Goal: Task Accomplishment & Management: Manage account settings

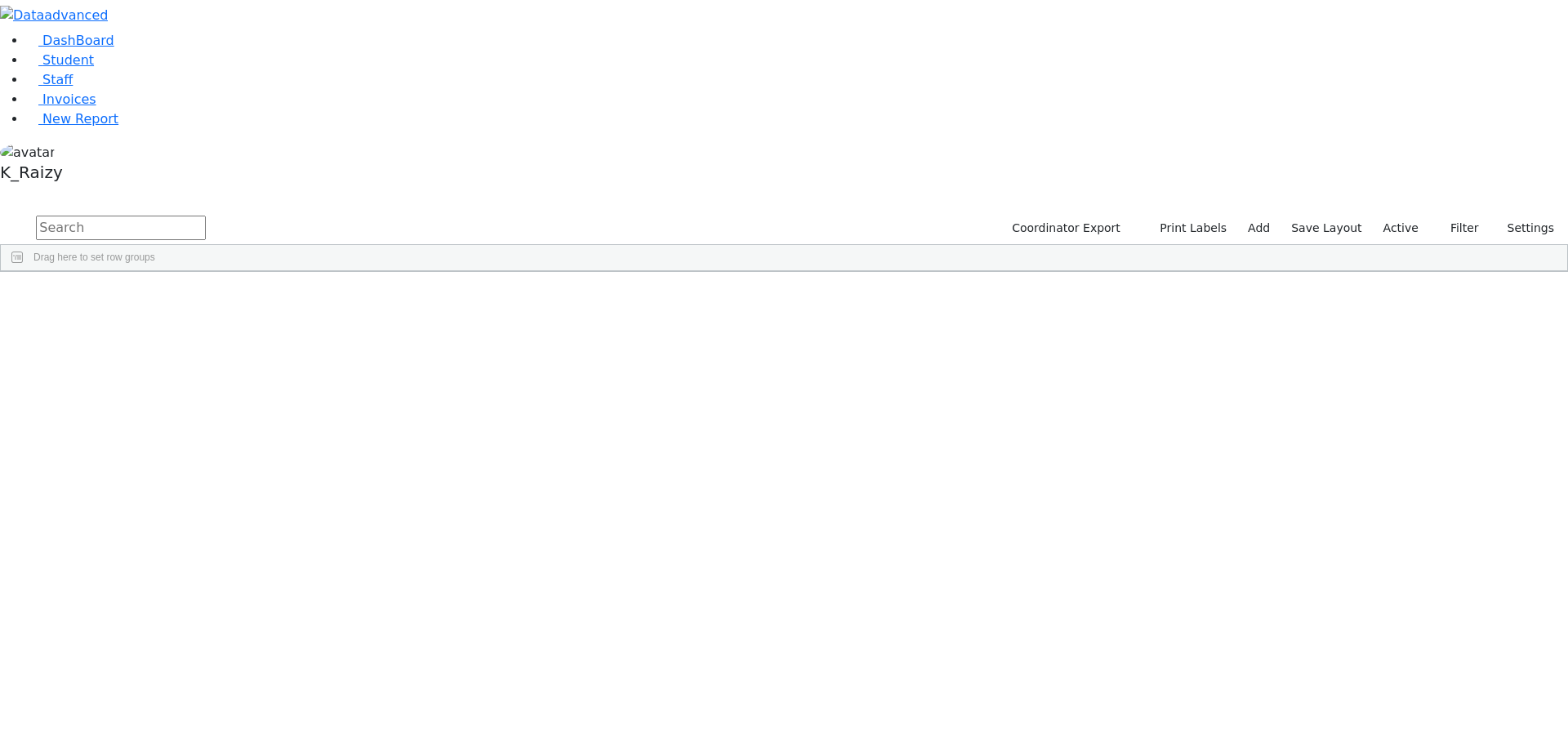
click at [1407, 215] on label "Active" at bounding box center [1401, 227] width 50 height 25
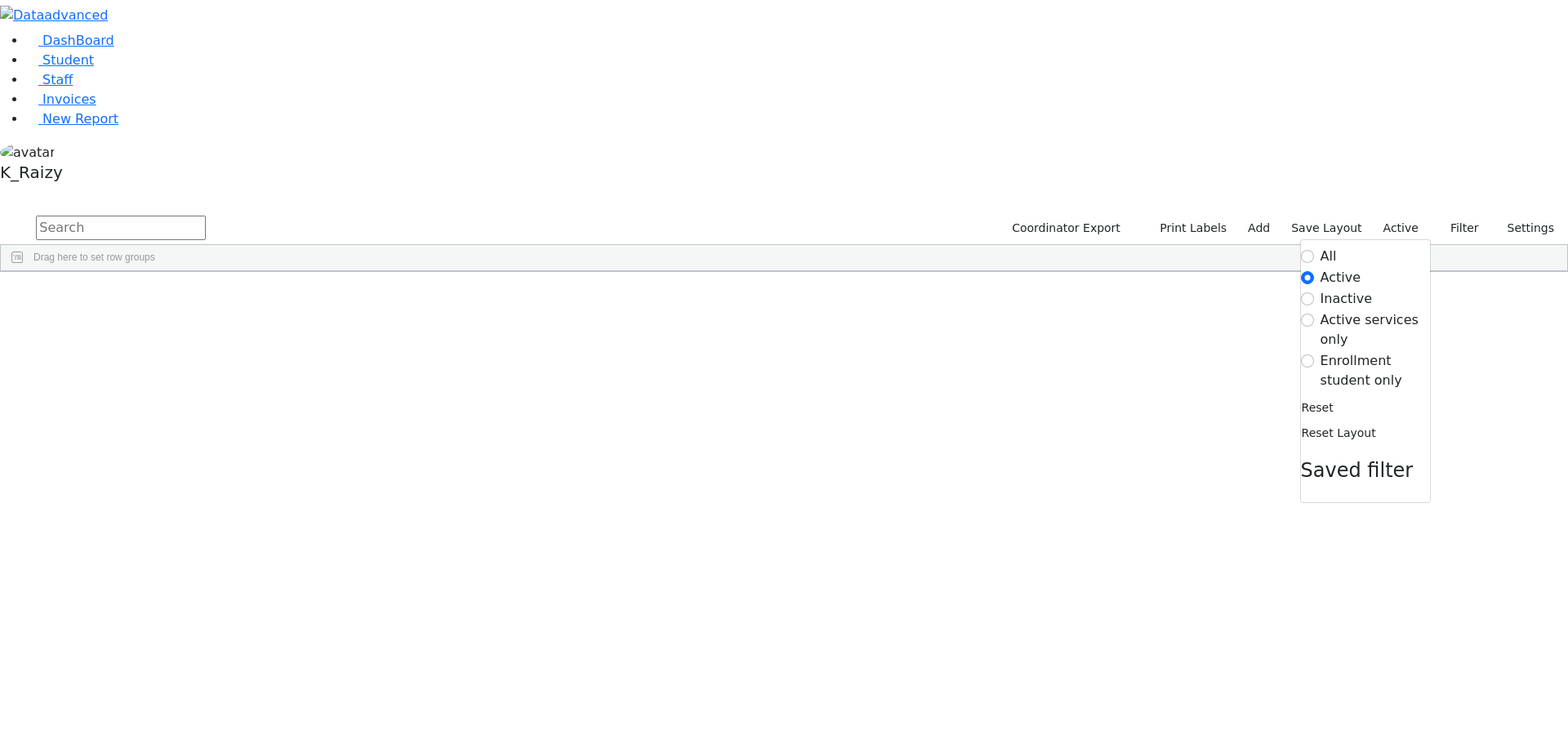
click at [1389, 351] on label "Enrollment student only" at bounding box center [1375, 371] width 109 height 39
click at [1315, 354] on input "Enrollment student only" at bounding box center [1307, 360] width 13 height 13
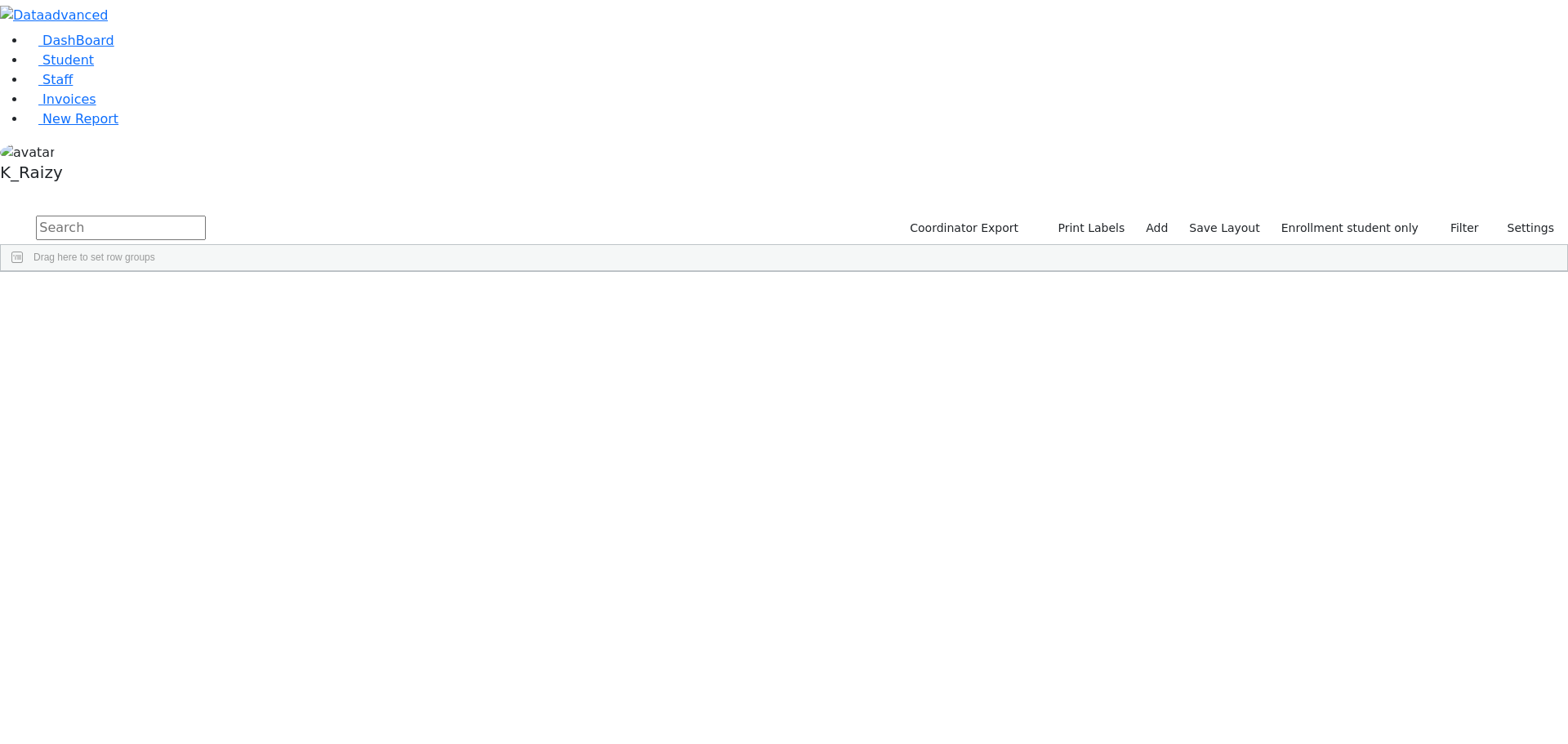
click at [206, 215] on input "text" at bounding box center [121, 227] width 170 height 25
type input "held"
click at [285, 298] on div "[PERSON_NAME]" at bounding box center [237, 309] width 96 height 23
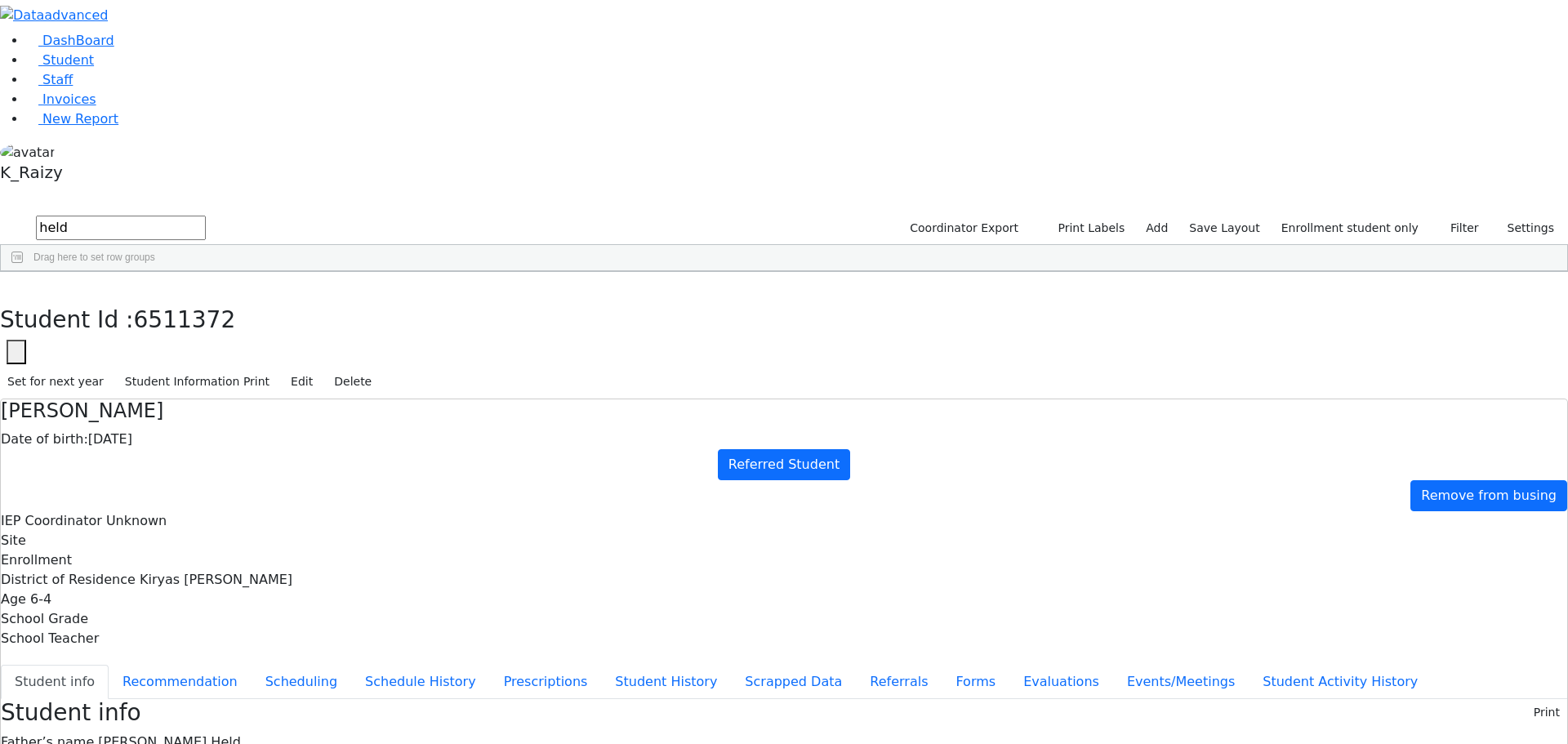
scroll to position [138, 0]
click at [856, 664] on button "Referrals" at bounding box center [899, 681] width 86 height 34
copy div "David has fine motor delays as well as a hard time expressing himself."
click at [82, 68] on link "Student" at bounding box center [59, 60] width 68 height 15
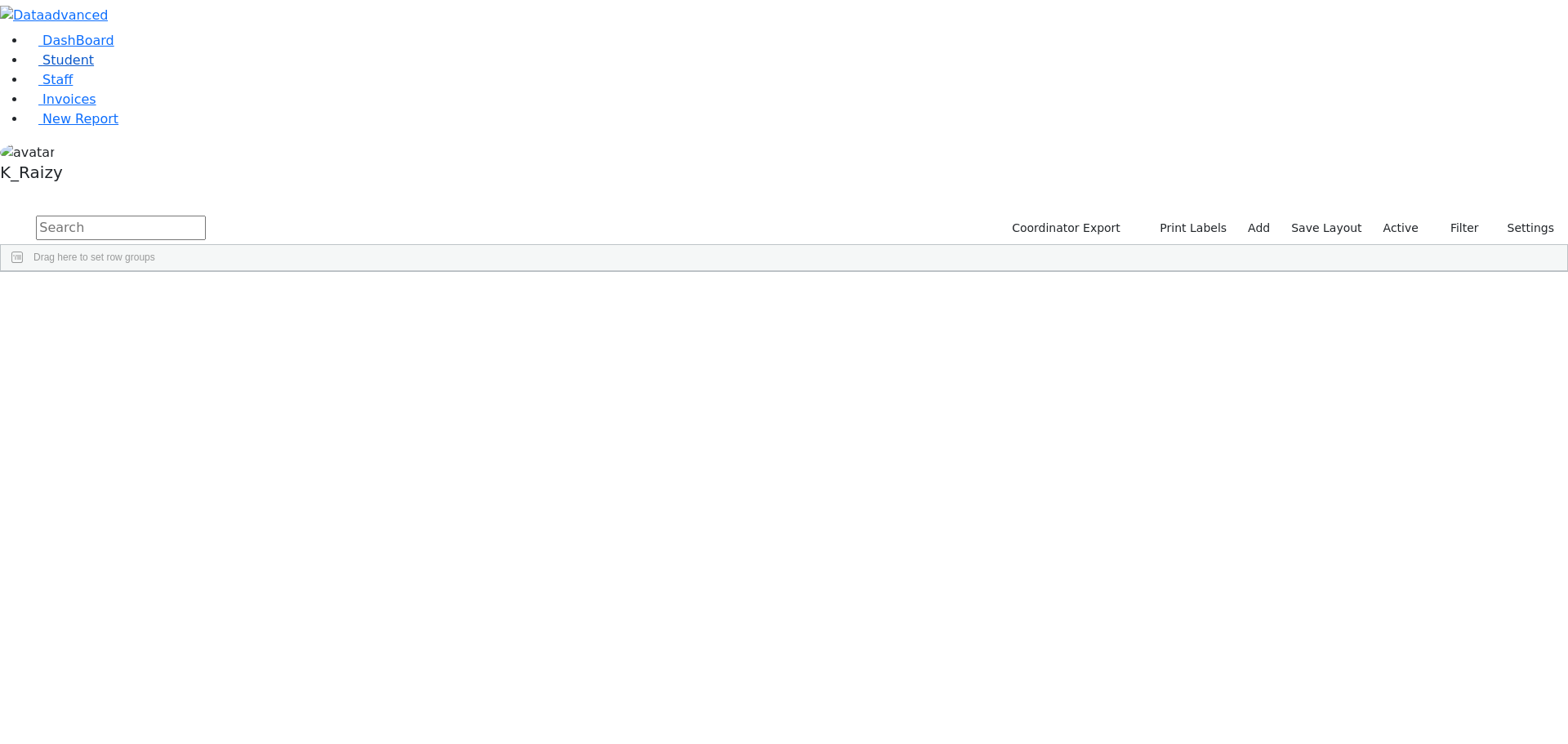
click at [64, 68] on span "Student" at bounding box center [68, 60] width 52 height 15
click at [64, 126] on span "New Report" at bounding box center [80, 118] width 76 height 15
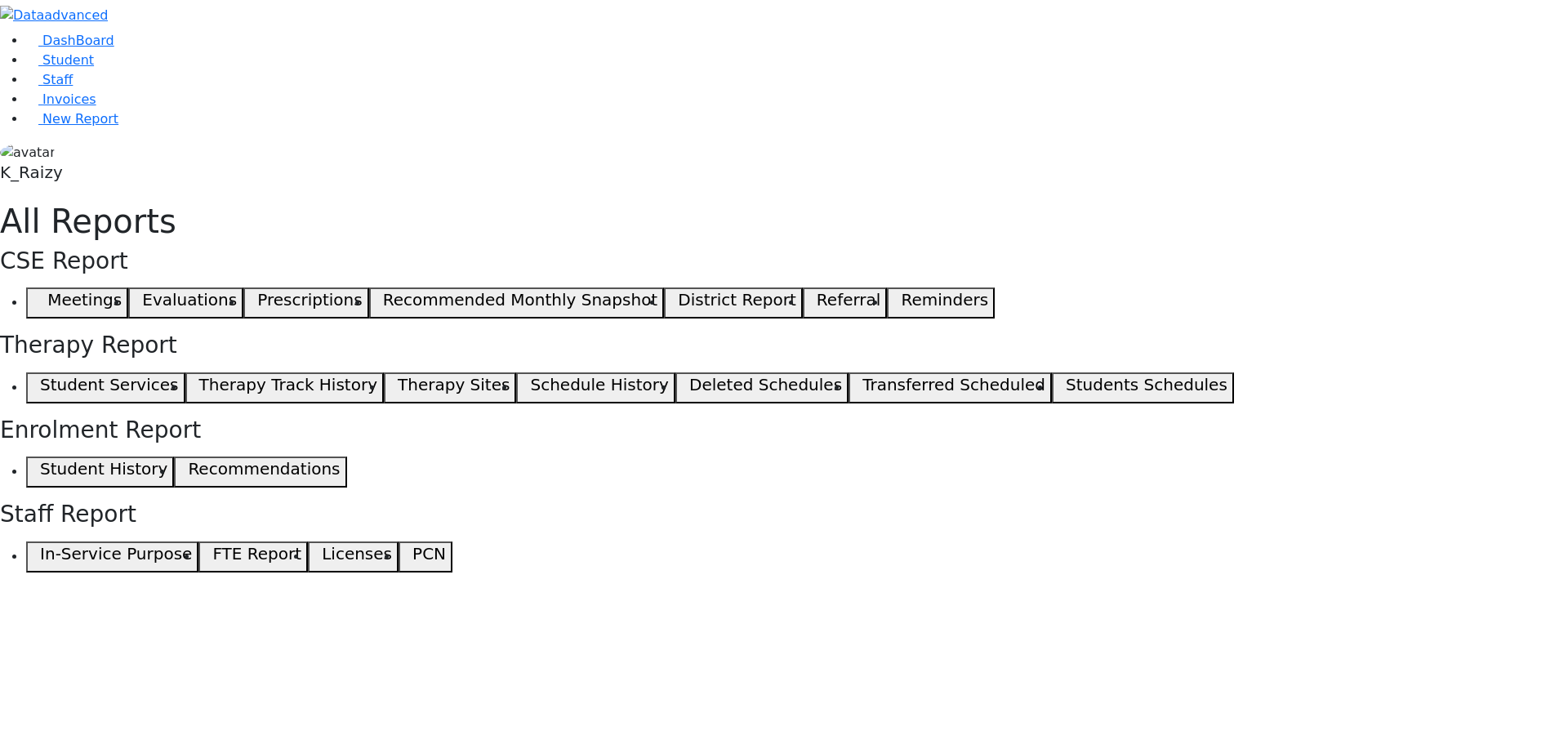
click at [40, 293] on span "button" at bounding box center [36, 303] width 8 height 20
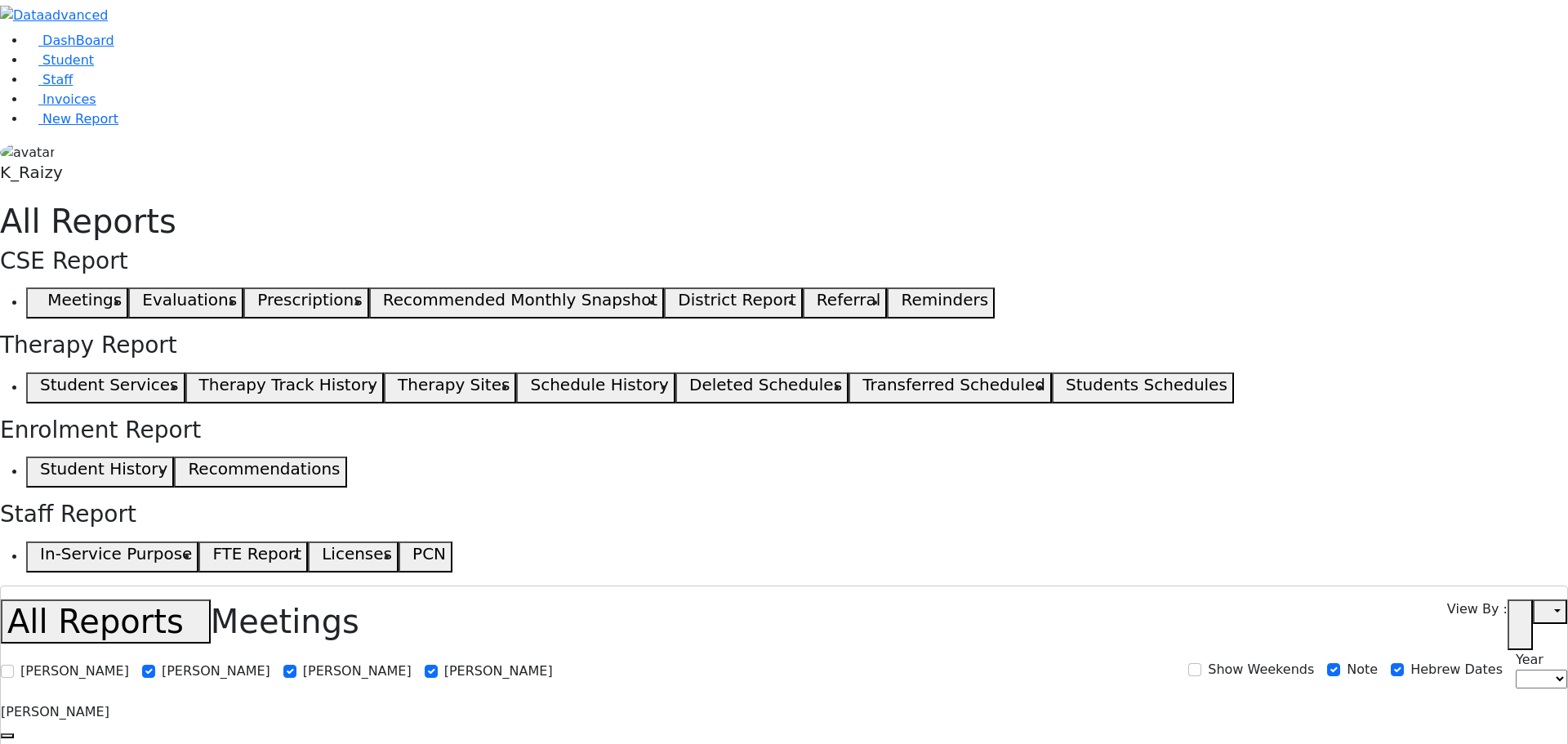
select select
click at [42, 68] on span "Student" at bounding box center [68, 60] width 52 height 15
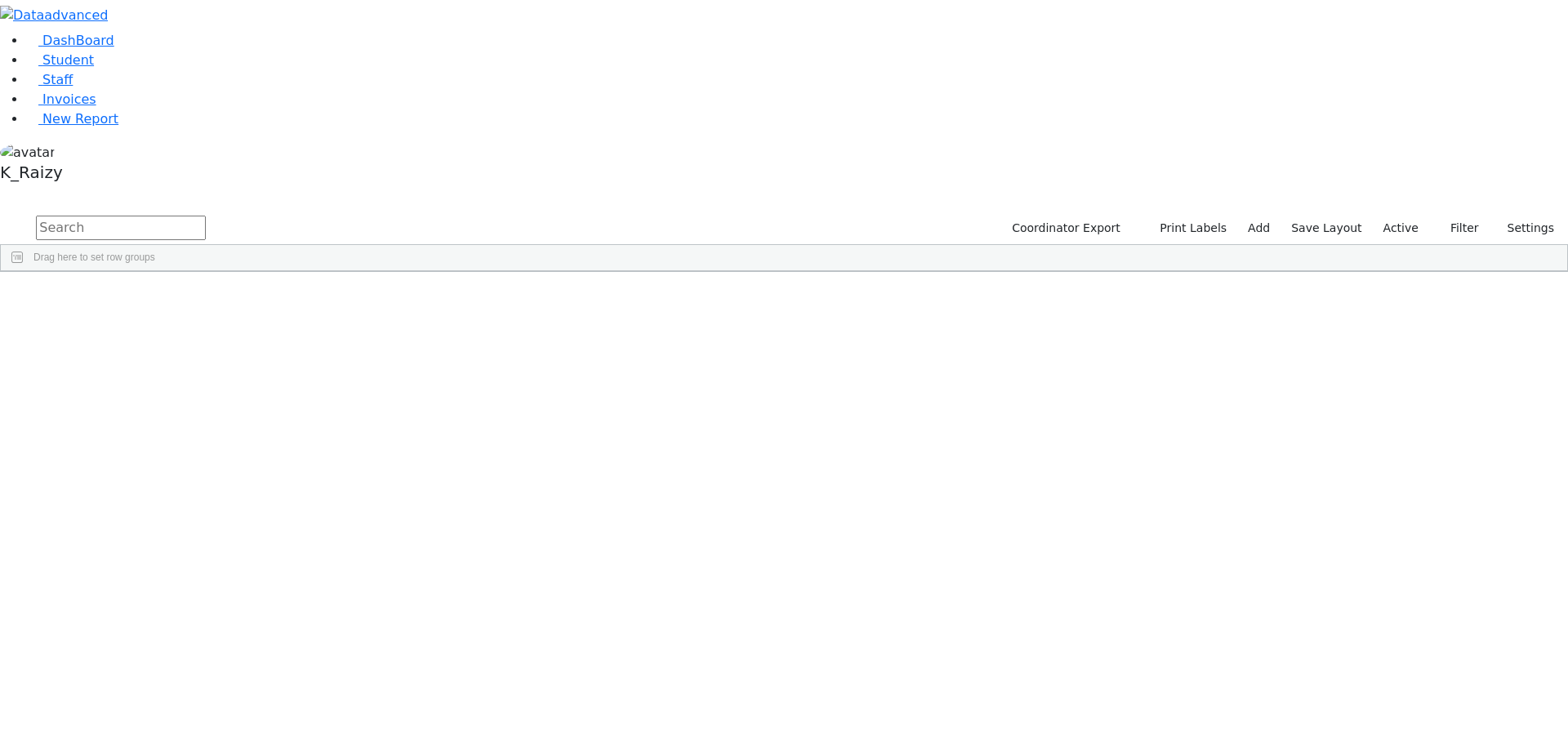
click at [1391, 215] on label "Active" at bounding box center [1401, 227] width 50 height 25
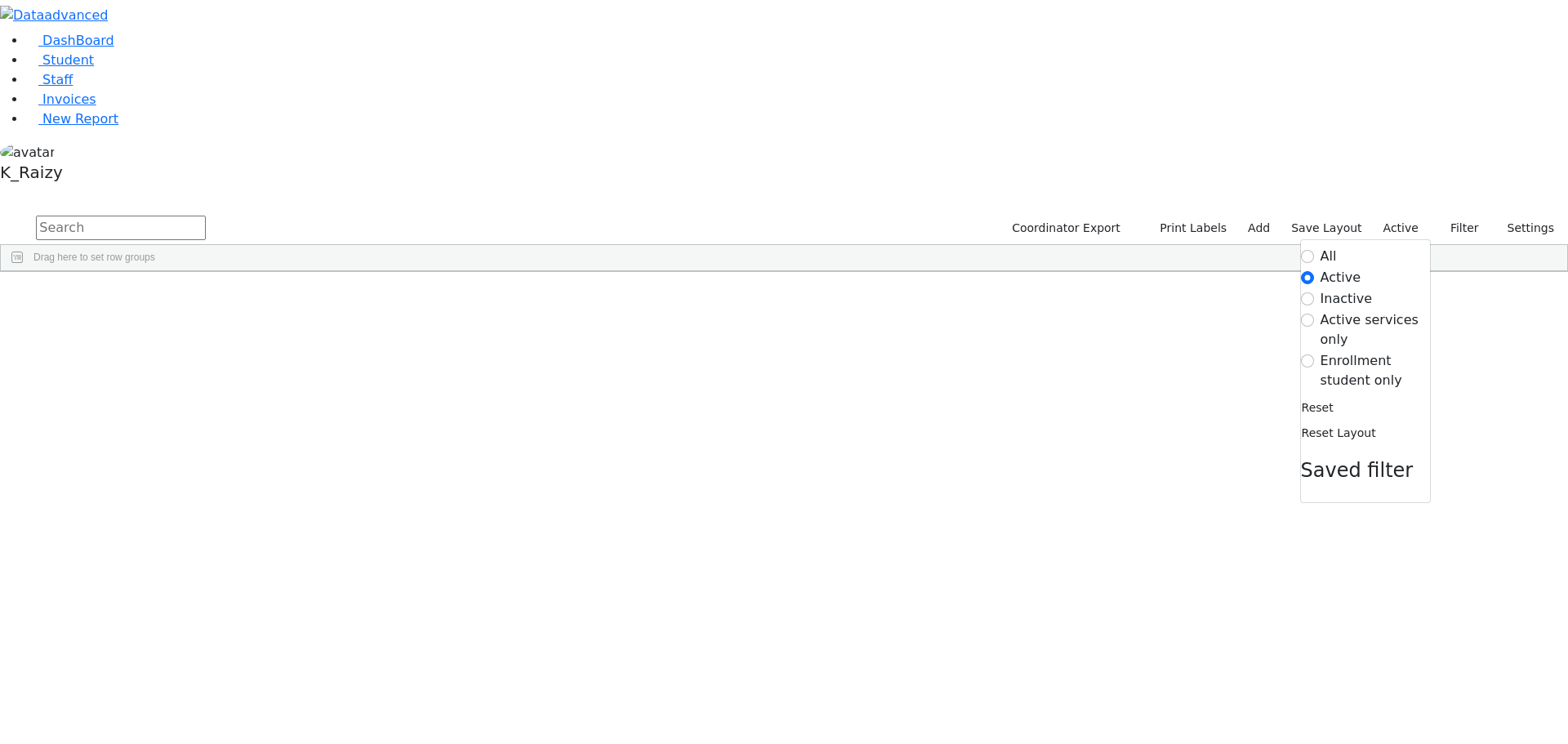
click at [1381, 351] on label "Enrollment student only" at bounding box center [1375, 371] width 109 height 39
click at [1315, 354] on input "Enrollment student only" at bounding box center [1307, 360] width 13 height 13
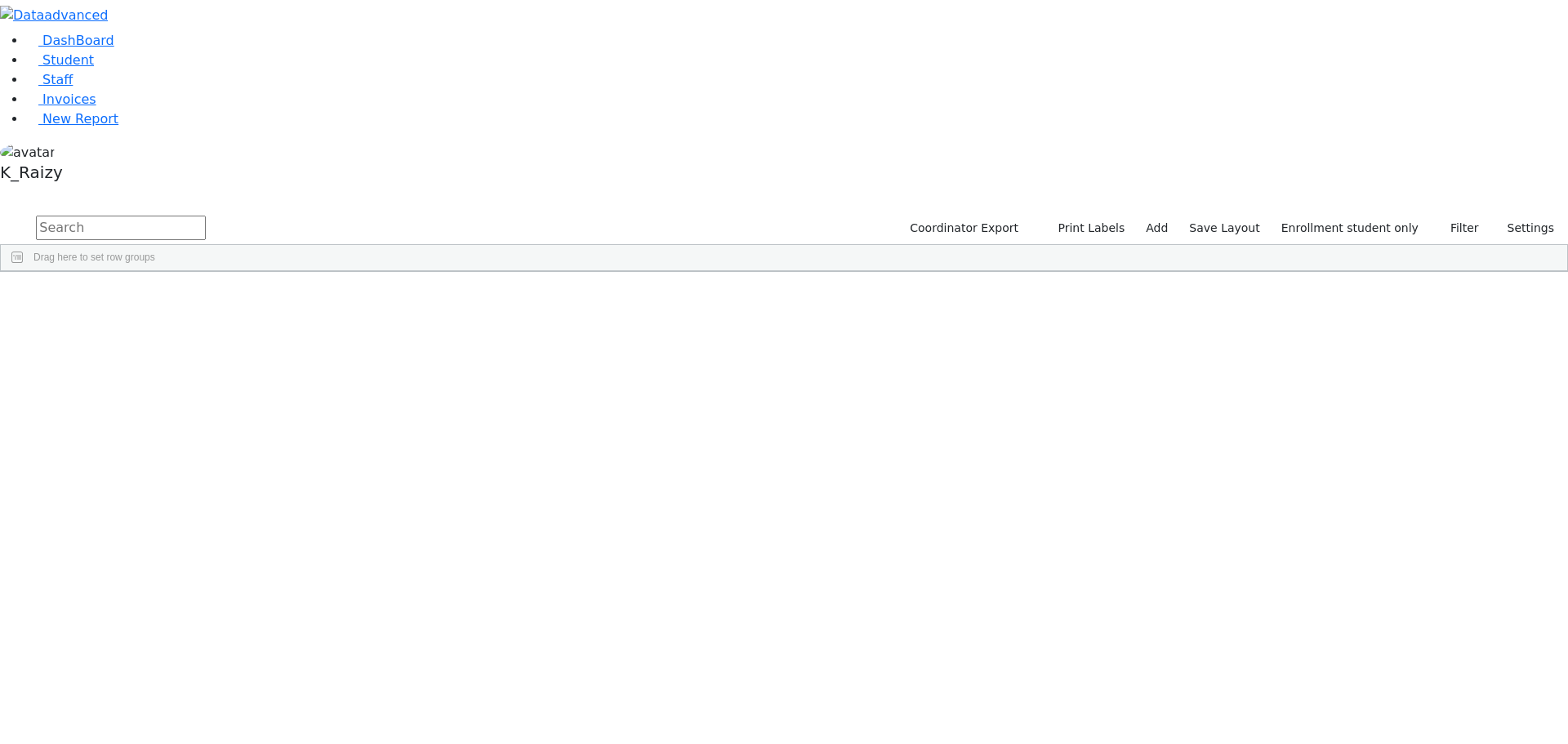
scroll to position [292, 0]
click at [189, 646] on div "Neustadt" at bounding box center [140, 657] width 96 height 23
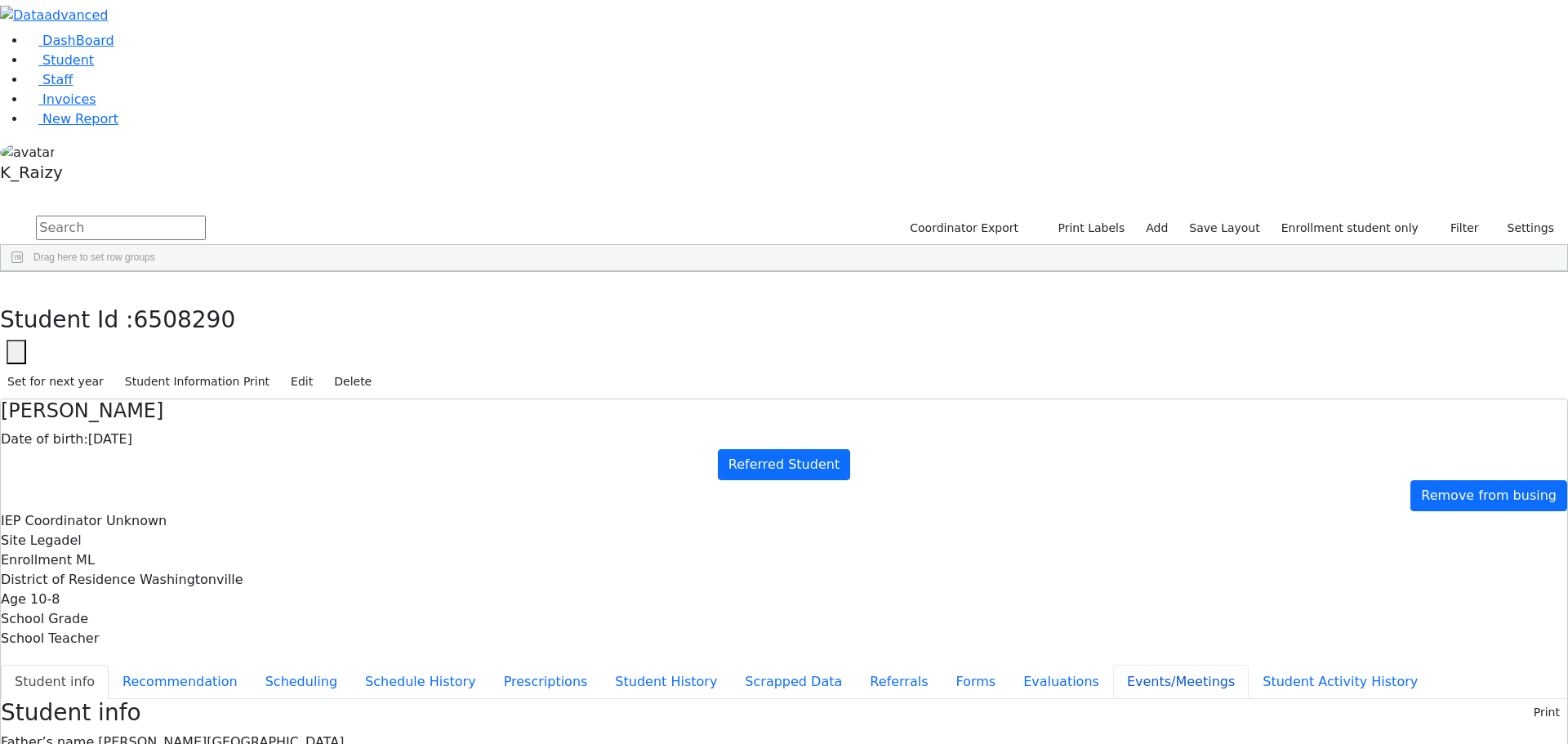
click at [1114, 664] on button "Events/Meetings" at bounding box center [1182, 681] width 136 height 34
click at [109, 664] on button "Student info" at bounding box center [55, 681] width 108 height 34
click at [24, 272] on button "button" at bounding box center [12, 289] width 24 height 34
click at [76, 68] on span "Student" at bounding box center [68, 60] width 52 height 15
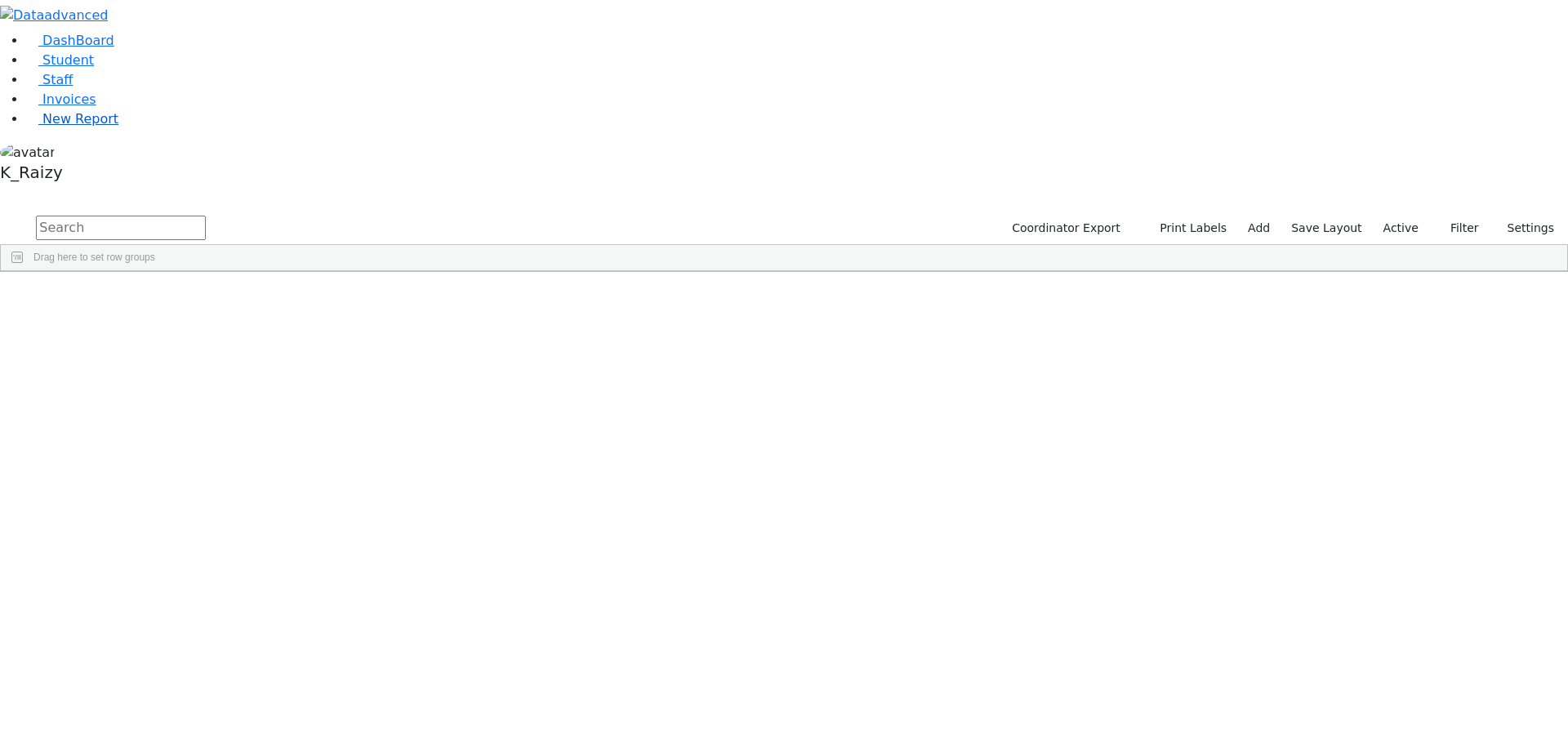
click at [75, 126] on link "New Report" at bounding box center [71, 118] width 92 height 15
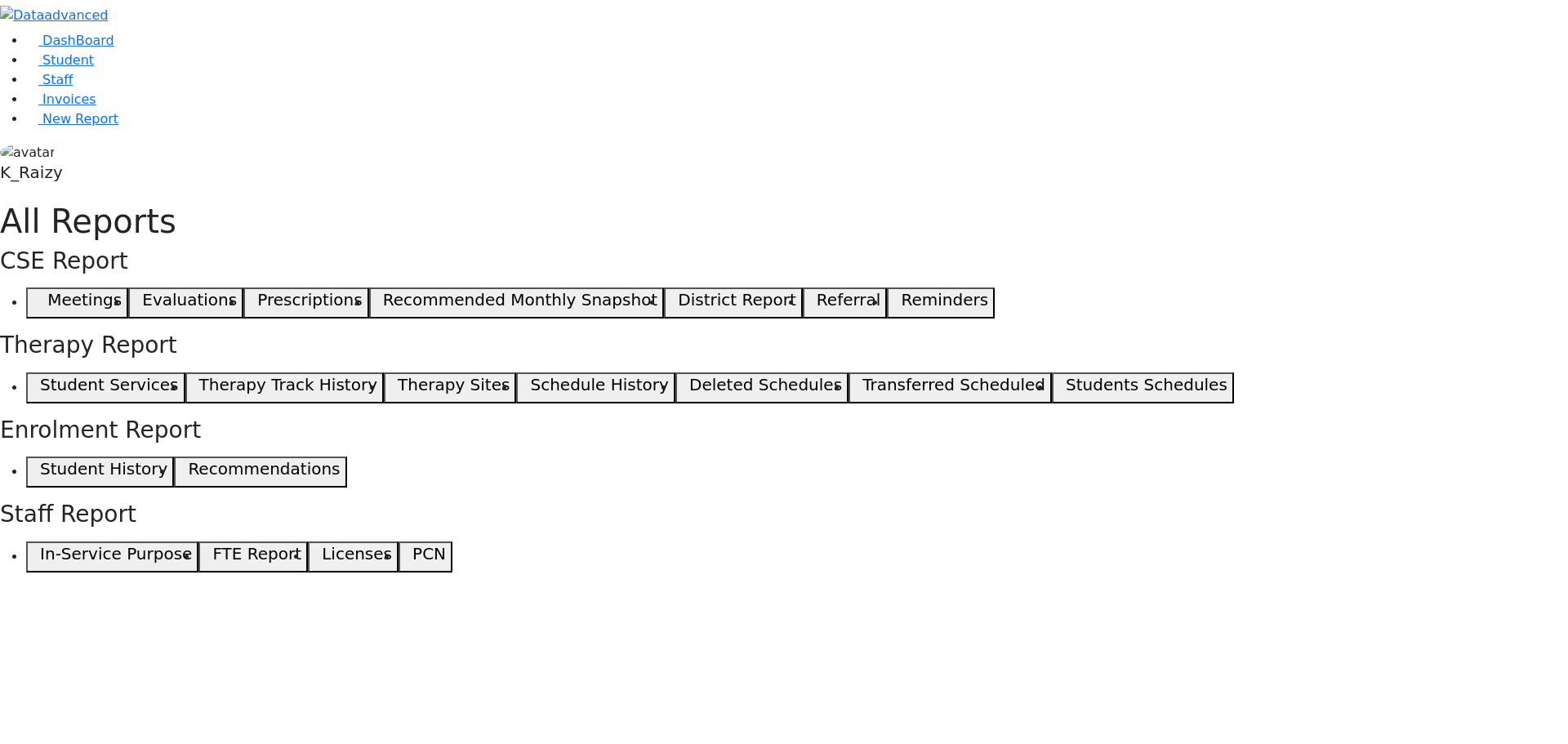
click at [40, 293] on span "button" at bounding box center [36, 303] width 8 height 20
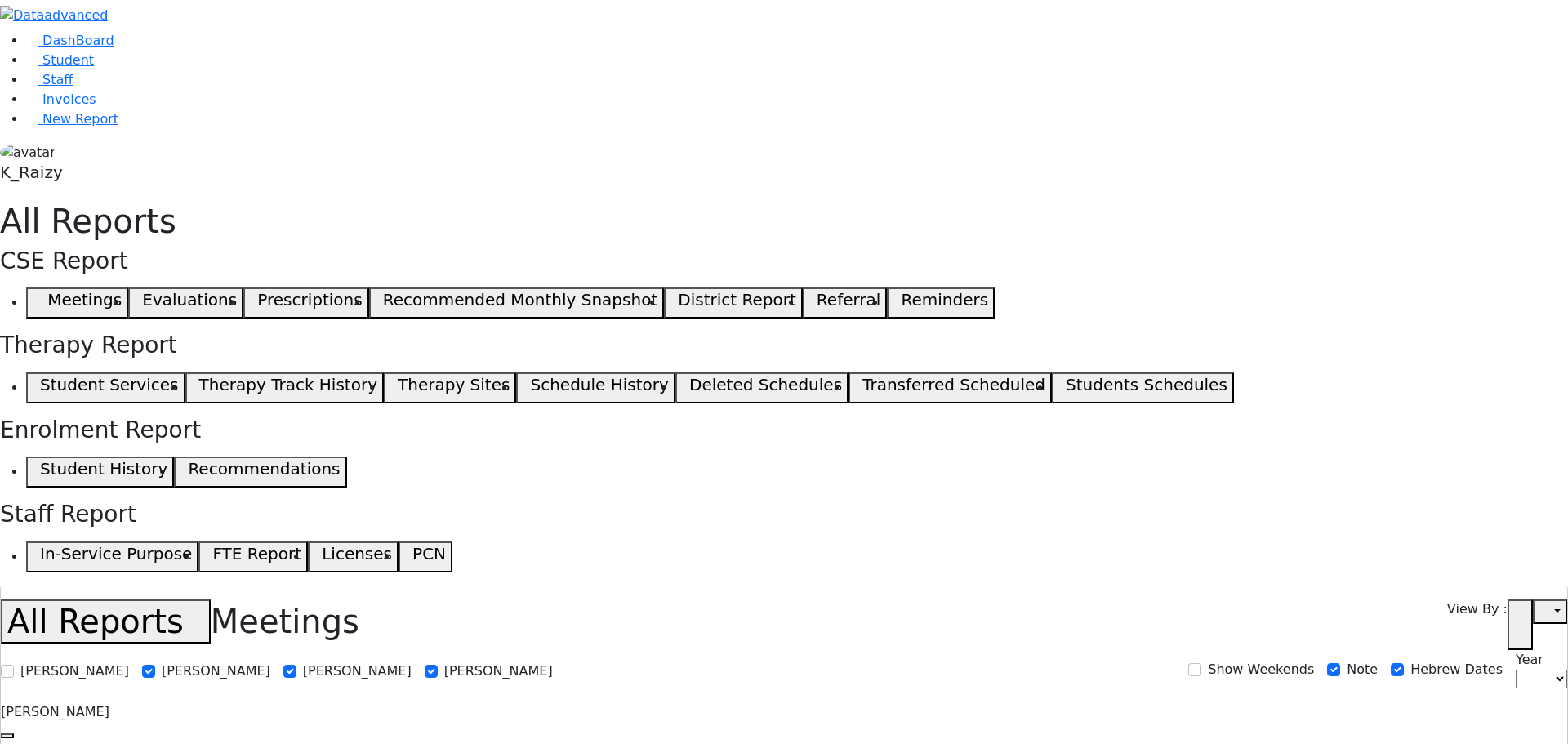
select select
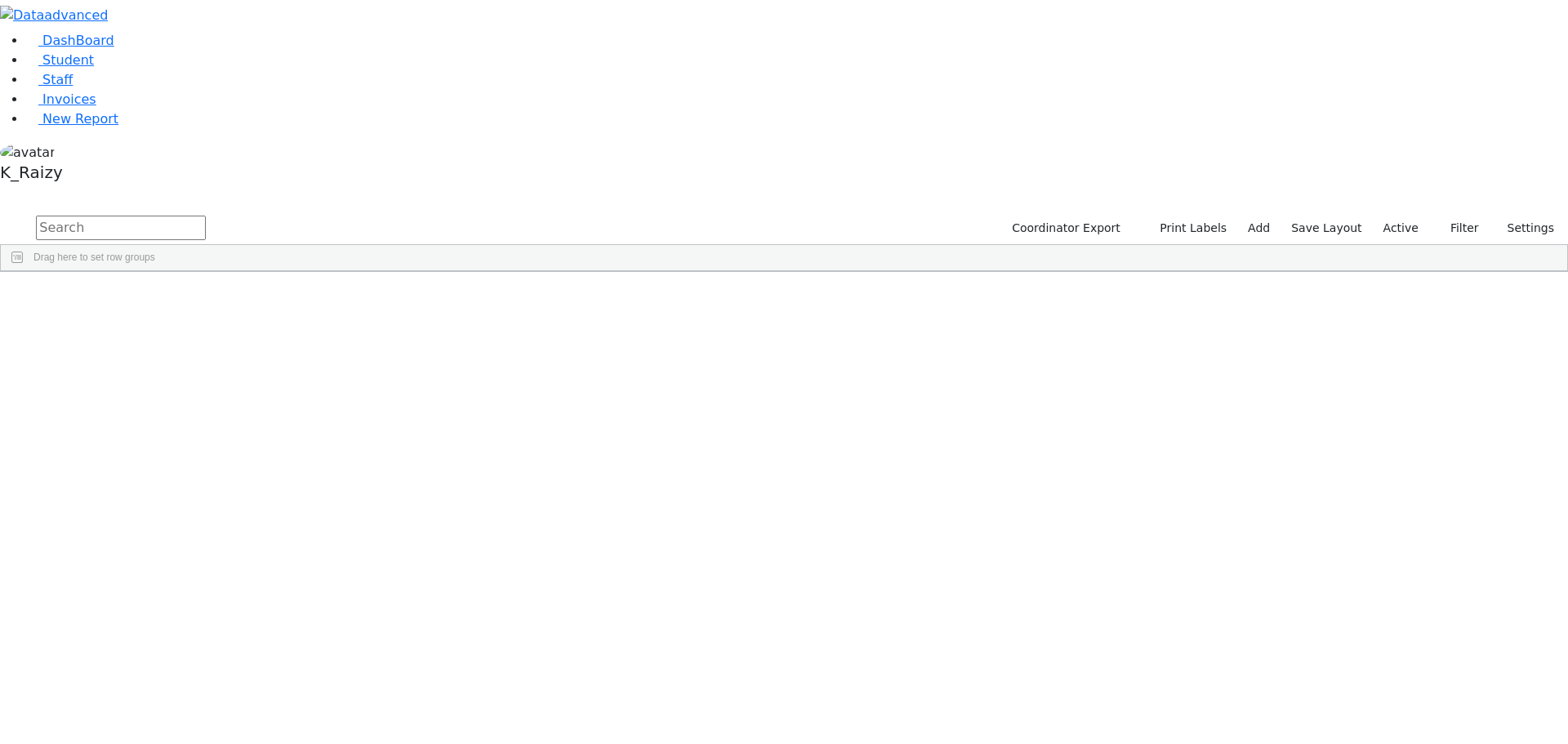
click at [206, 215] on input "text" at bounding box center [121, 227] width 170 height 25
type input "[PERSON_NAME]"
click at [455, 278] on span "IEP Coordinator" at bounding box center [423, 283] width 64 height 11
click at [744, 278] on span "District Of Residence" at bounding box center [712, 283] width 64 height 11
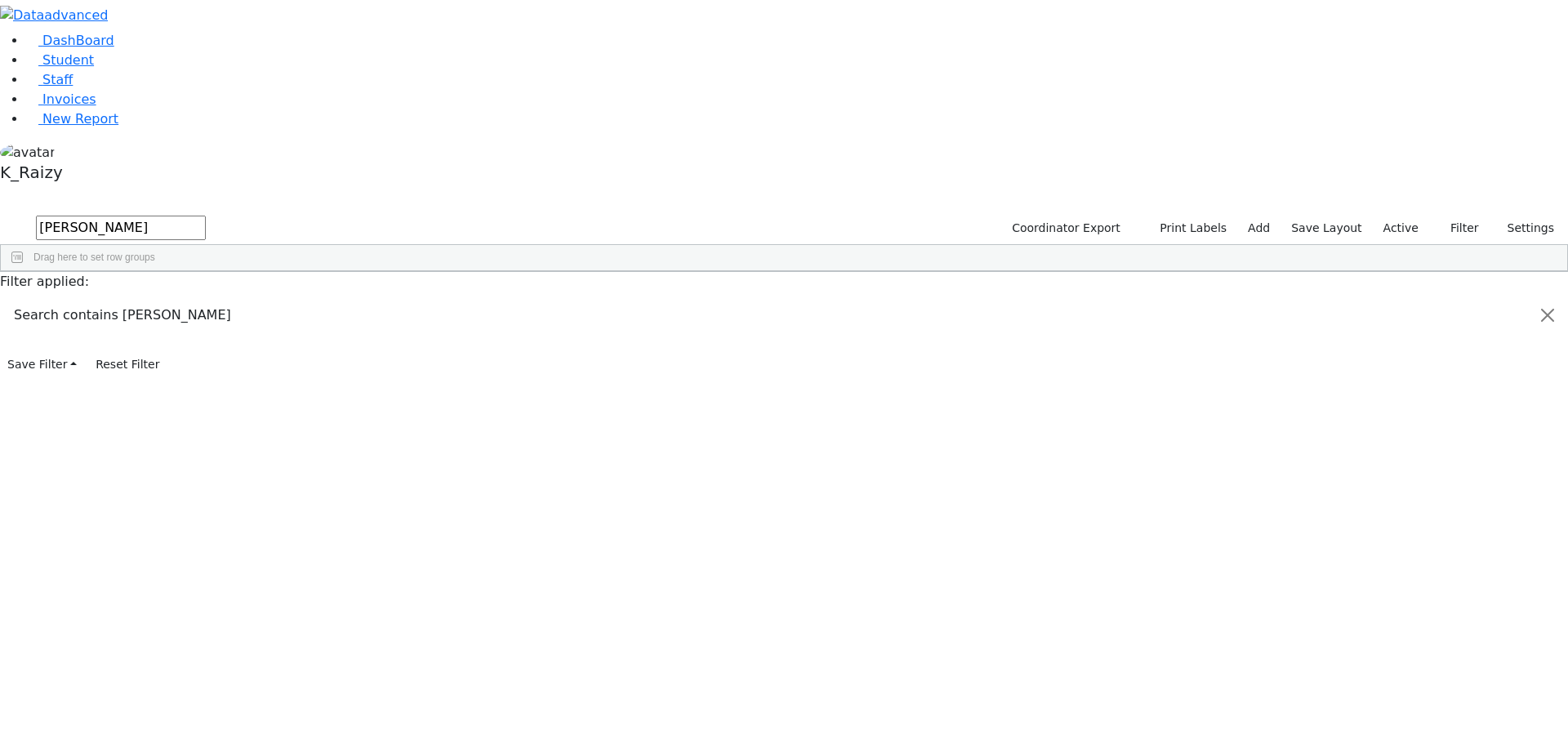
click at [94, 68] on link "Student" at bounding box center [59, 60] width 68 height 15
click at [26, 68] on link "Student" at bounding box center [59, 60] width 68 height 15
click at [206, 215] on input "text" at bounding box center [121, 227] width 170 height 25
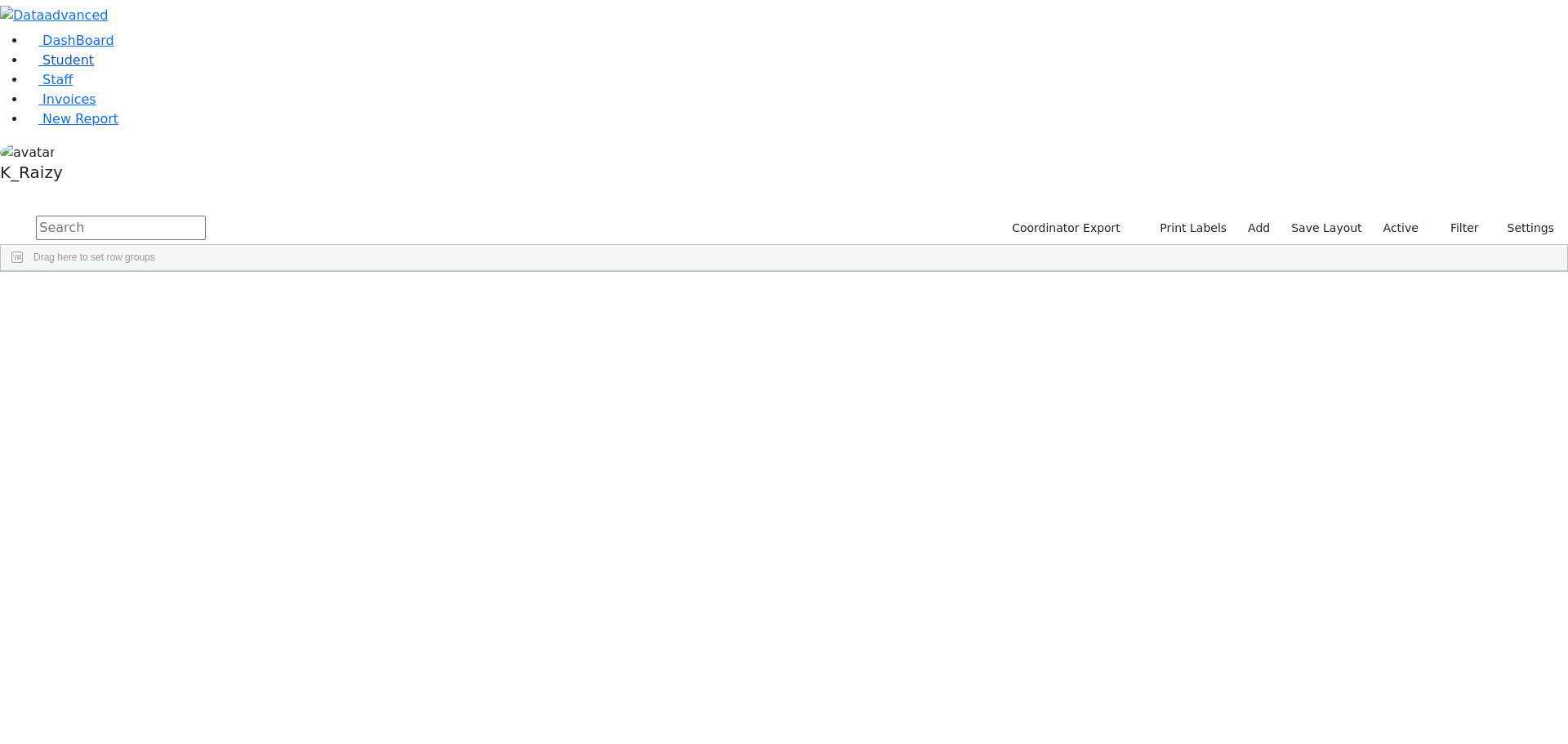
click at [92, 68] on link "Student" at bounding box center [59, 60] width 68 height 15
click at [1405, 215] on label "Active" at bounding box center [1401, 227] width 50 height 25
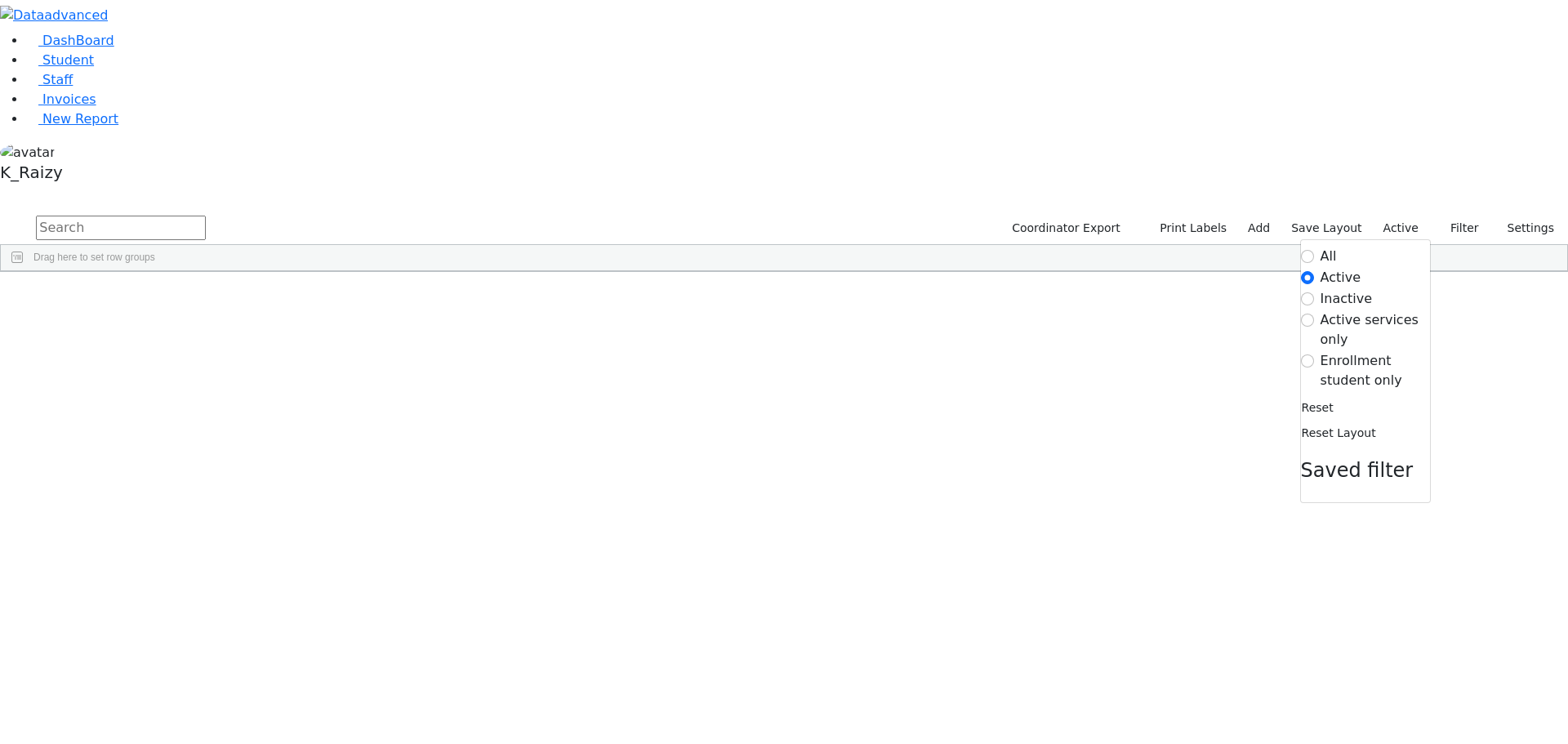
click at [1561, 216] on div "DashBoard Student Staff Invoices New Report A" at bounding box center [784, 136] width 1568 height 272
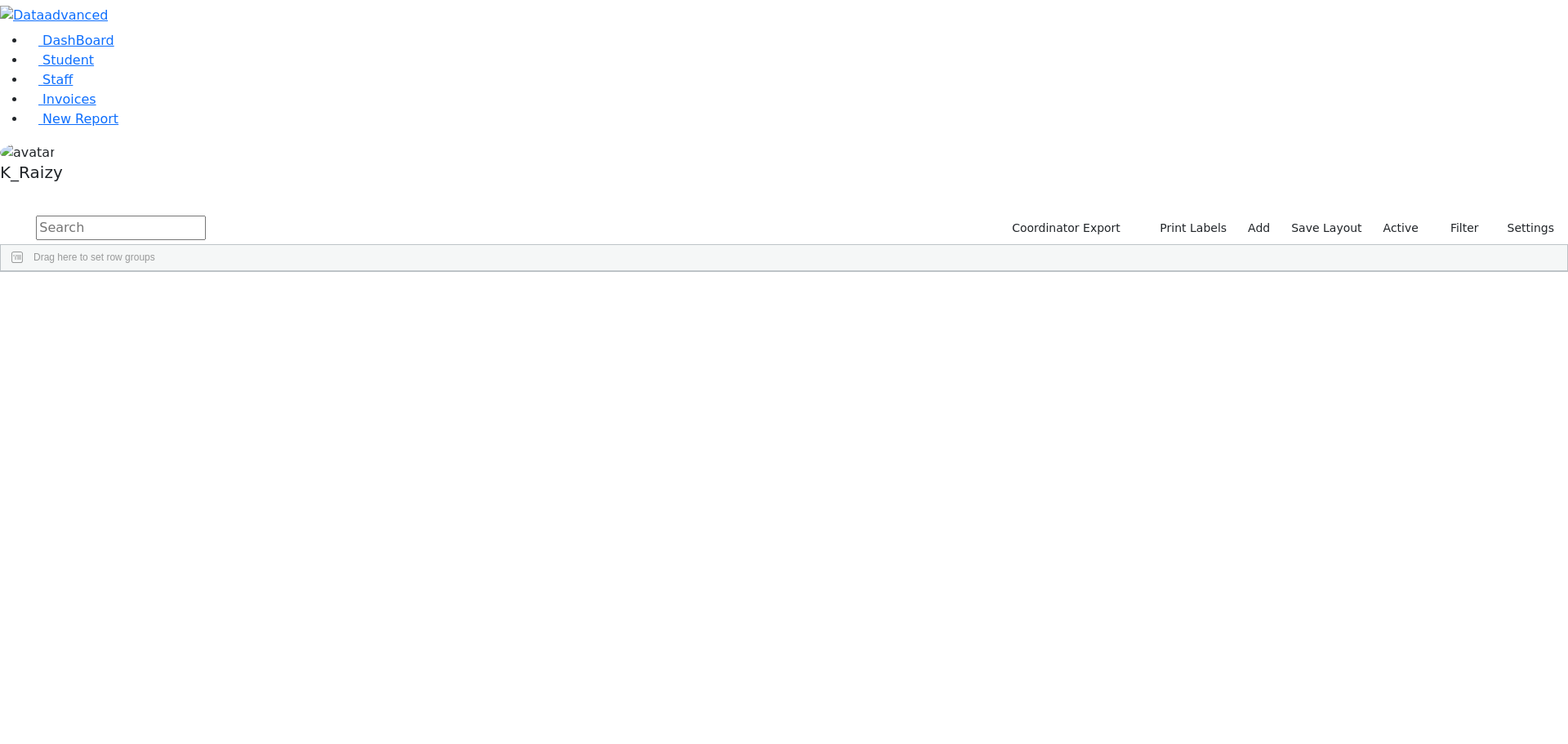
click at [1555, 222] on div "Coordinator Export Print Labels Add Save Layout Active Filter All Active Inacti…" at bounding box center [784, 242] width 1568 height 58
click at [1553, 360] on span "button" at bounding box center [1559, 366] width 13 height 13
click at [1433, 547] on span "Program Type" at bounding box center [1477, 553] width 140 height 11
click at [1421, 649] on div "(Select All)" at bounding box center [1432, 654] width 46 height 11
click at [1436, 708] on div "Special Class - K12" at bounding box center [1452, 713] width 86 height 11
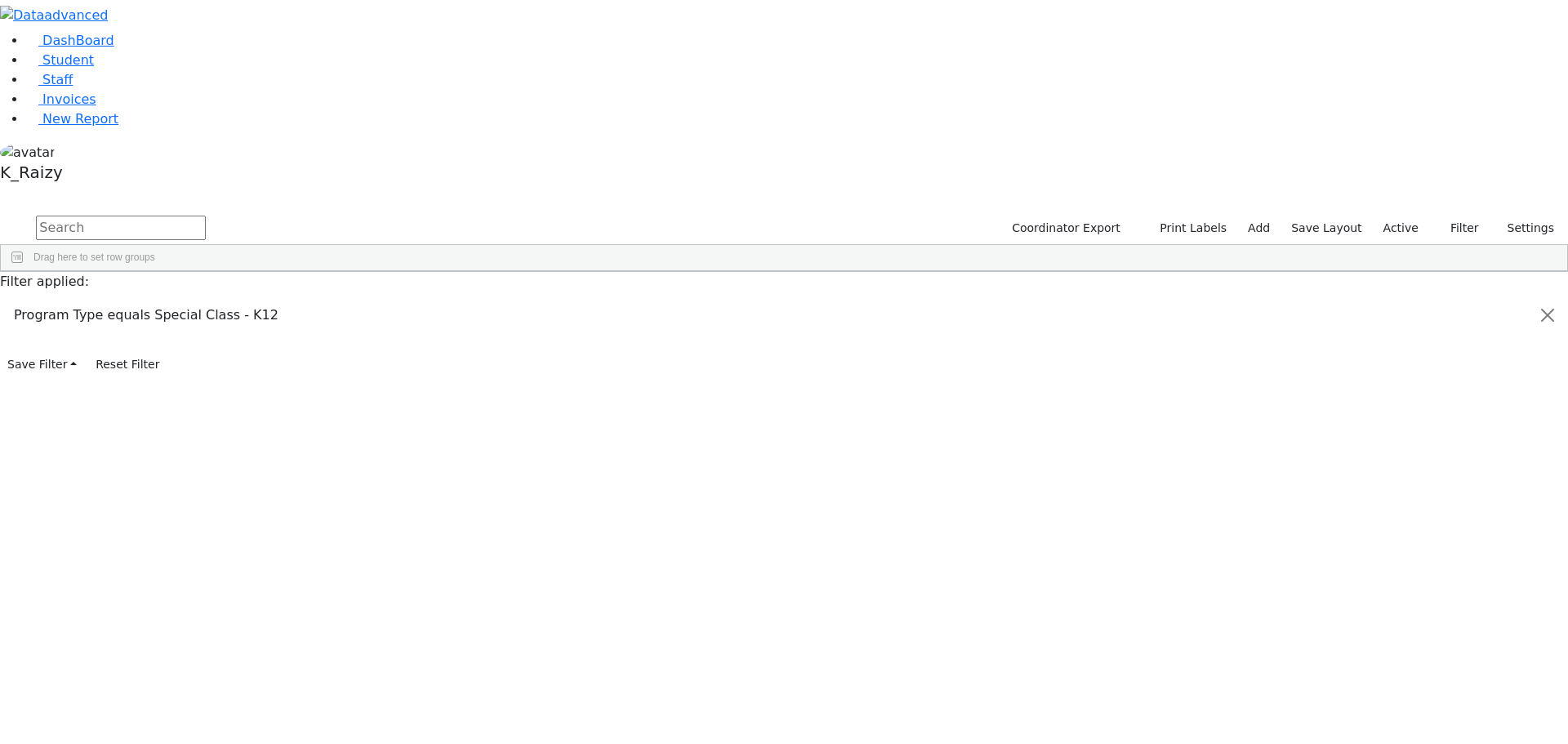
scroll to position [82, 0]
click at [1465, 645] on div "Special Class/ BOCES Pinesbridge" at bounding box center [1486, 650] width 154 height 11
click at [1449, 668] on div "Special Class/Center for Discovery" at bounding box center [1485, 674] width 151 height 11
click at [1450, 688] on div "Special Class/Homebound" at bounding box center [1467, 693] width 115 height 11
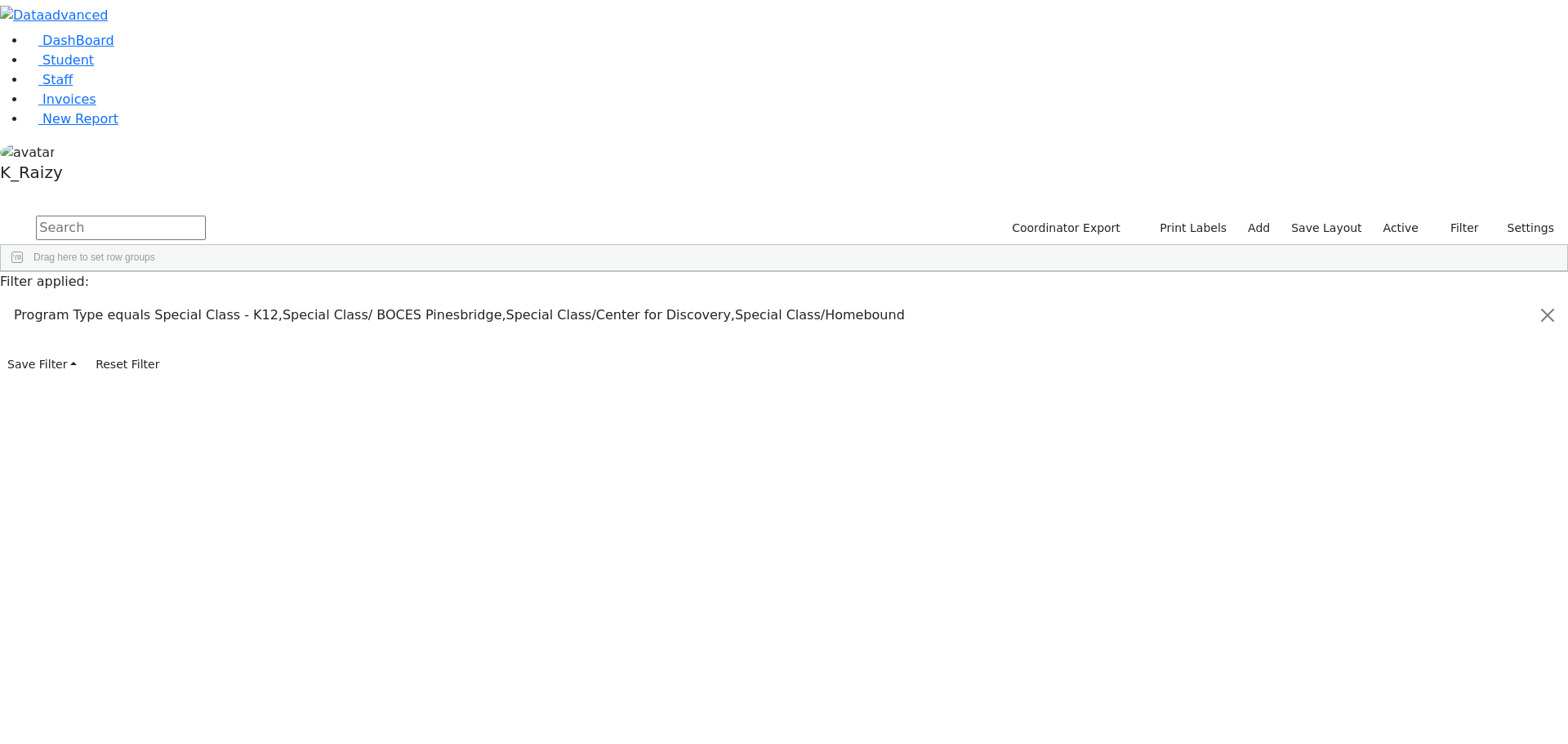
scroll to position [118, 0]
click at [1443, 668] on div "The Preschool" at bounding box center [1440, 674] width 63 height 11
click at [1408, 610] on span "District Of Residence" at bounding box center [1477, 615] width 140 height 11
click at [1412, 711] on div "(Select All)" at bounding box center [1432, 717] width 46 height 11
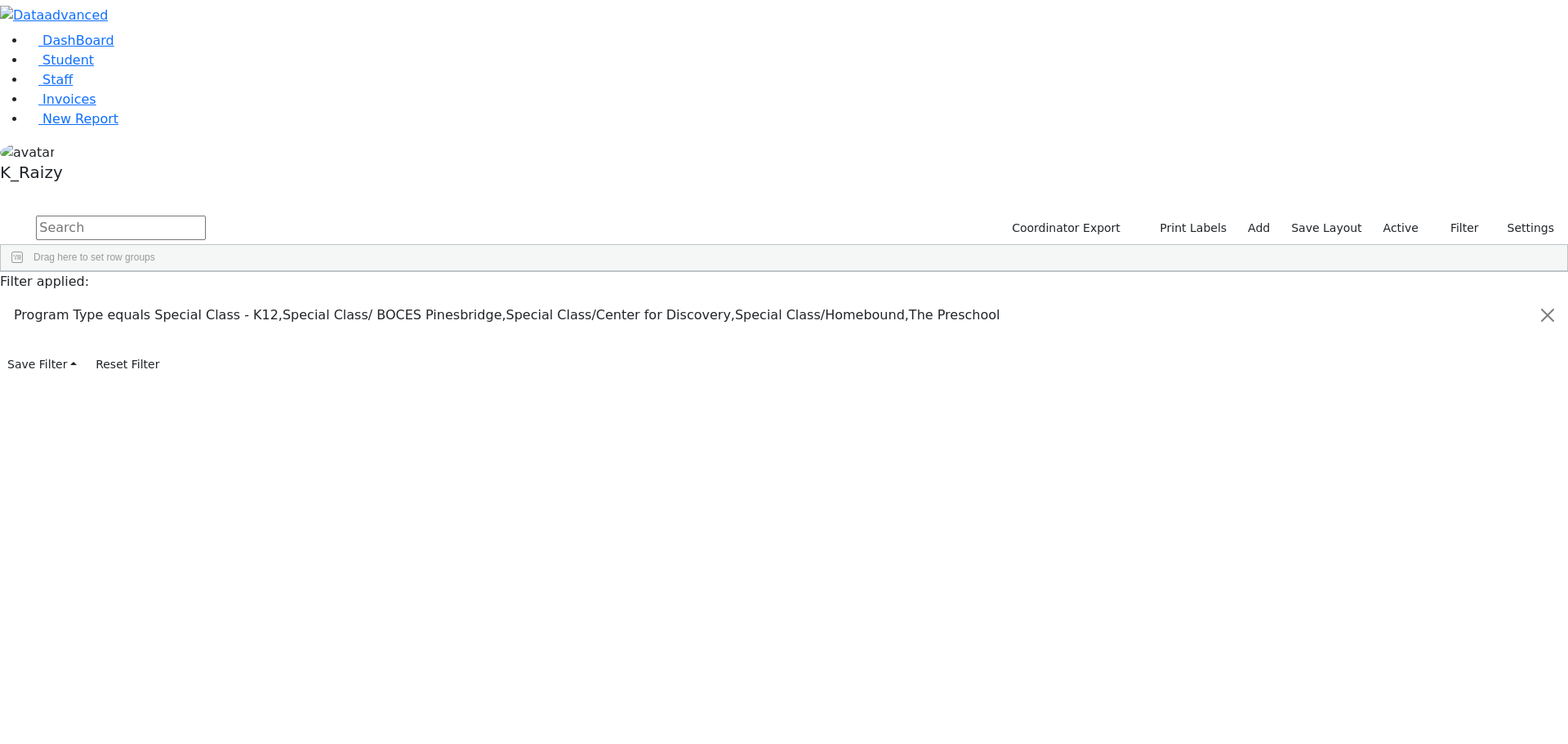
scroll to position [0, 0]
click at [1409, 730] on div "Chester" at bounding box center [1449, 735] width 81 height 11
click at [1409, 743] on div "East Ramapo" at bounding box center [1438, 755] width 59 height 11
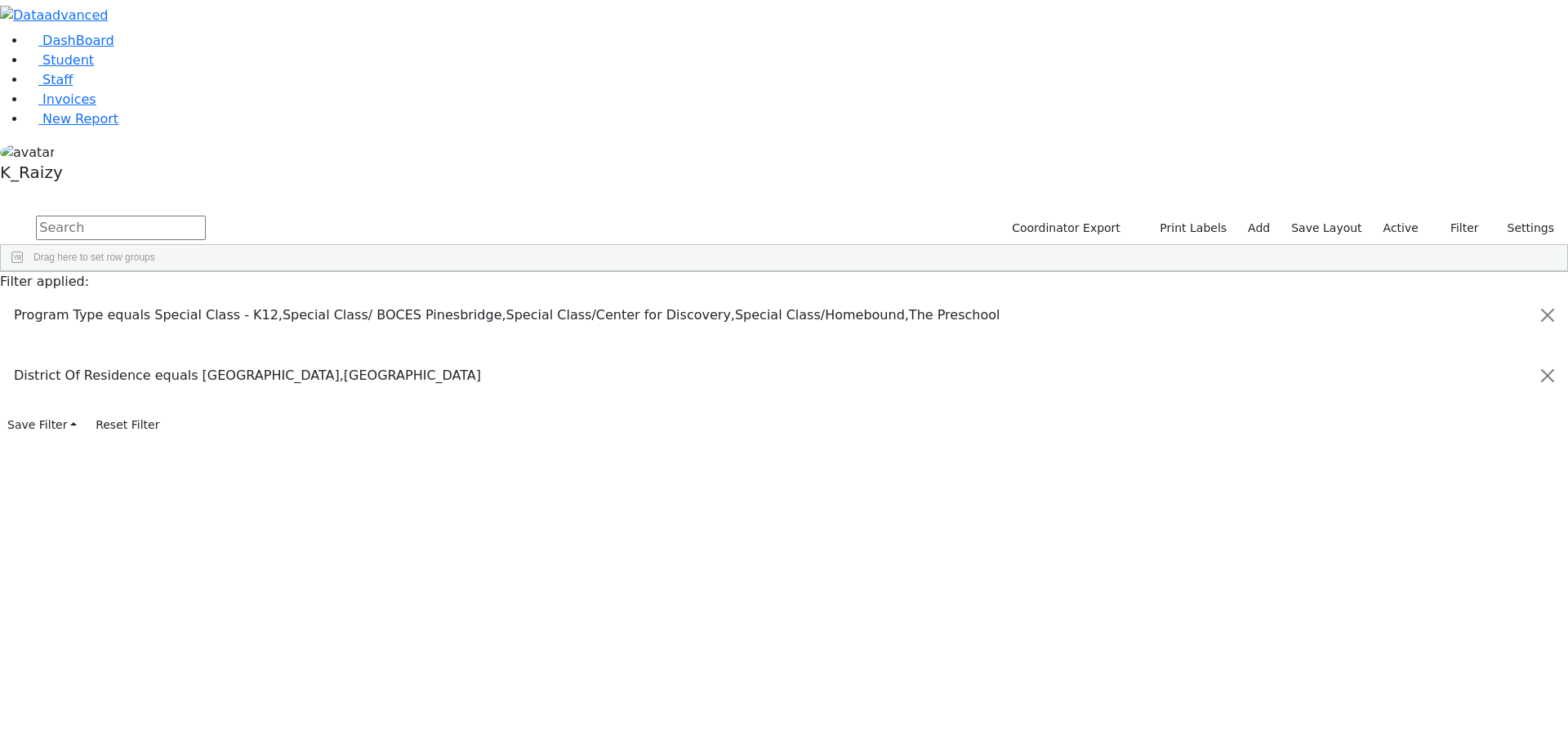
click at [1413, 730] on div "Monticello" at bounding box center [1431, 735] width 44 height 11
click at [1409, 743] on div "Nyack" at bounding box center [1422, 755] width 27 height 11
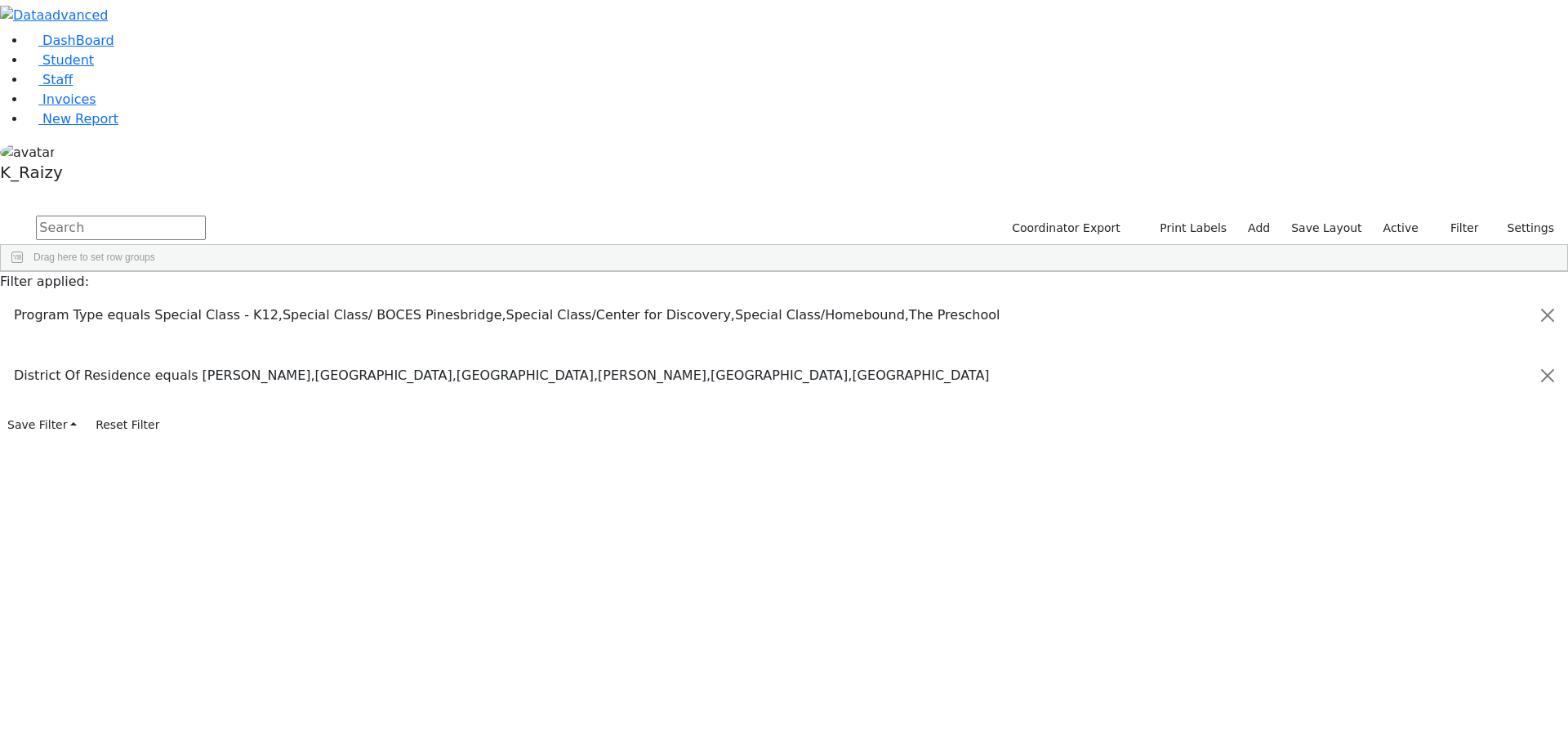
click at [541, 525] on span "Excel Export (.xlsx)‎" at bounding box center [492, 536] width 97 height 23
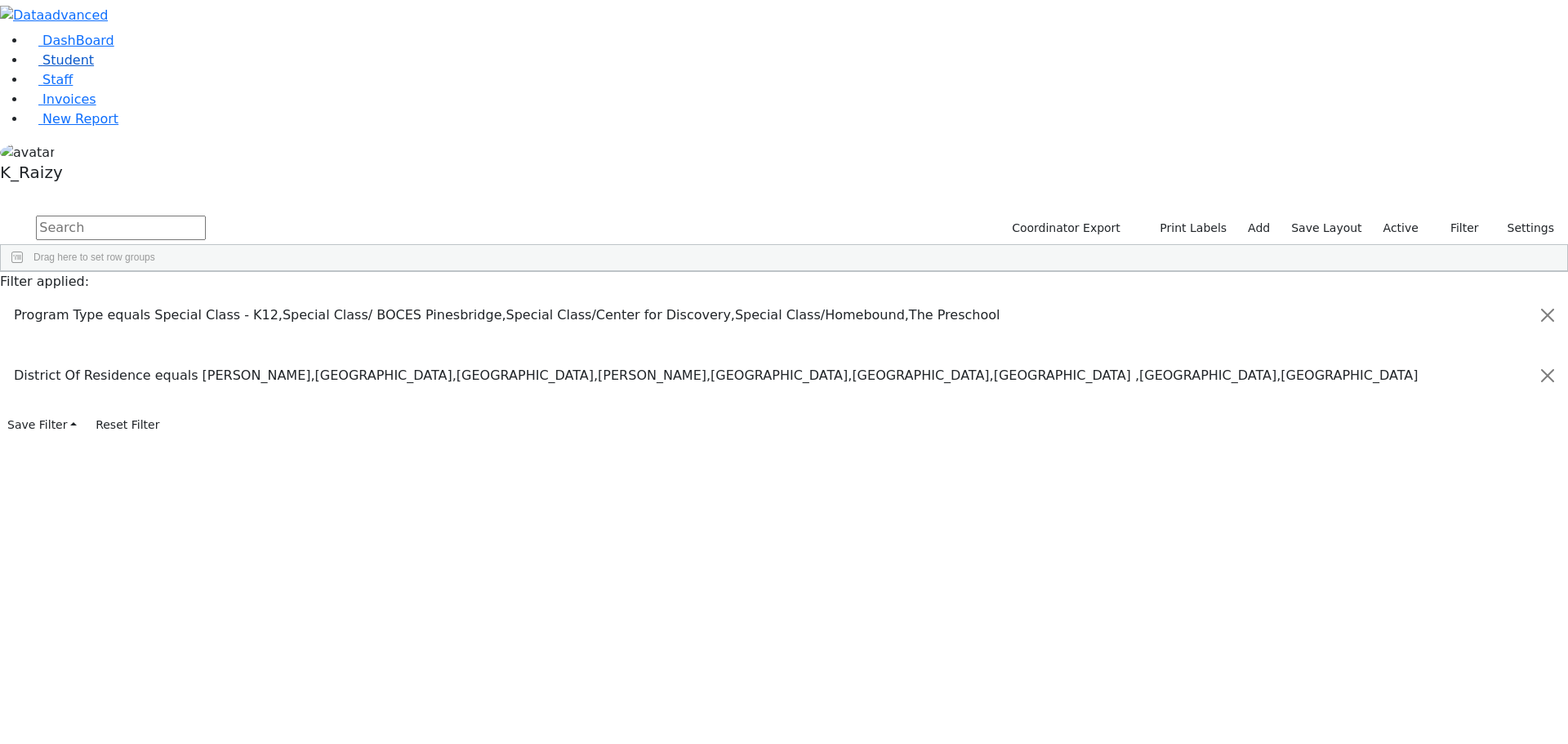
click at [86, 68] on link "Student" at bounding box center [59, 60] width 68 height 15
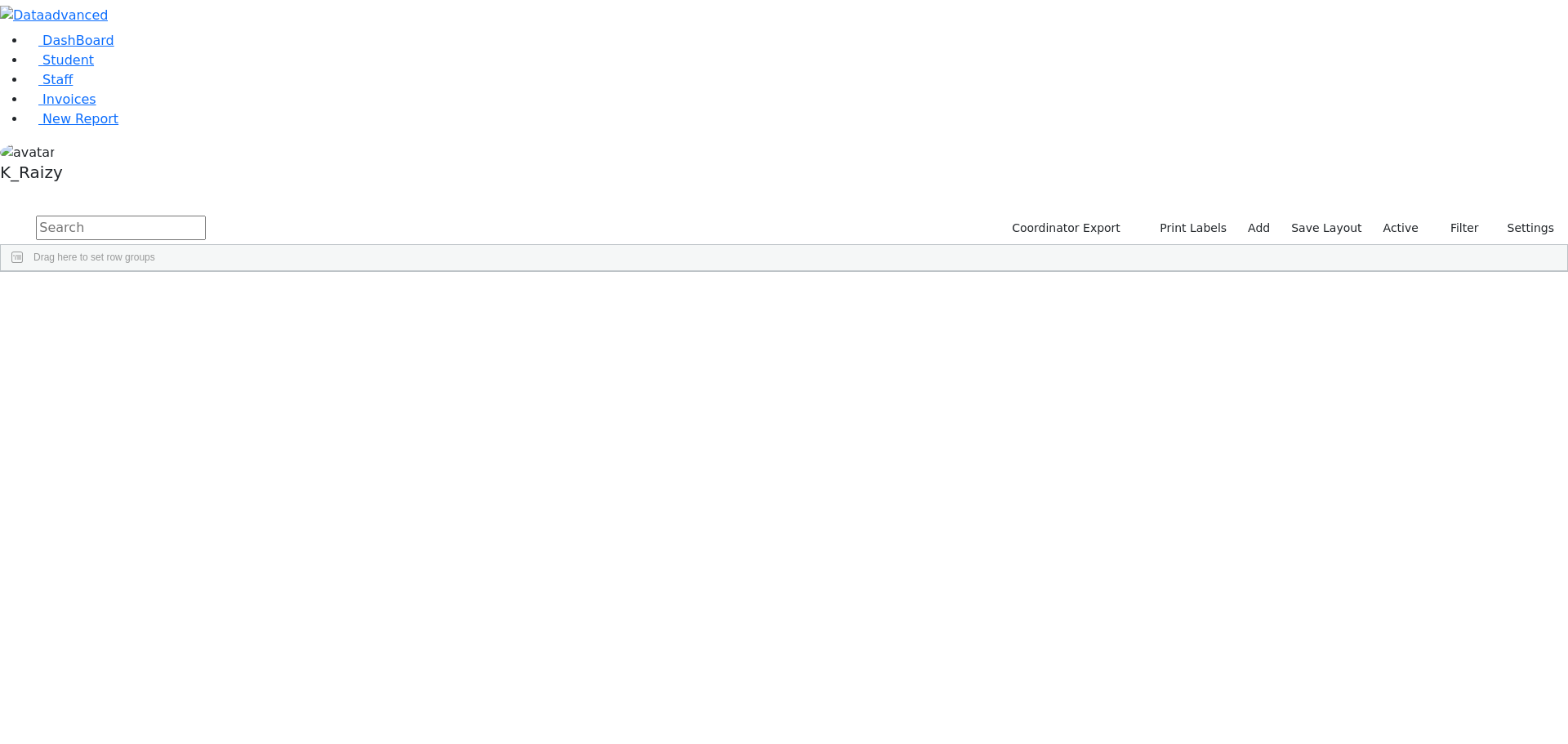
click at [359, 271] on div "DOB" at bounding box center [326, 284] width 64 height 26
click at [381, 480] on div "[DATE]" at bounding box center [333, 491] width 96 height 23
click at [206, 215] on input "text" at bounding box center [121, 227] width 170 height 25
click at [1400, 215] on label "Active" at bounding box center [1401, 227] width 50 height 25
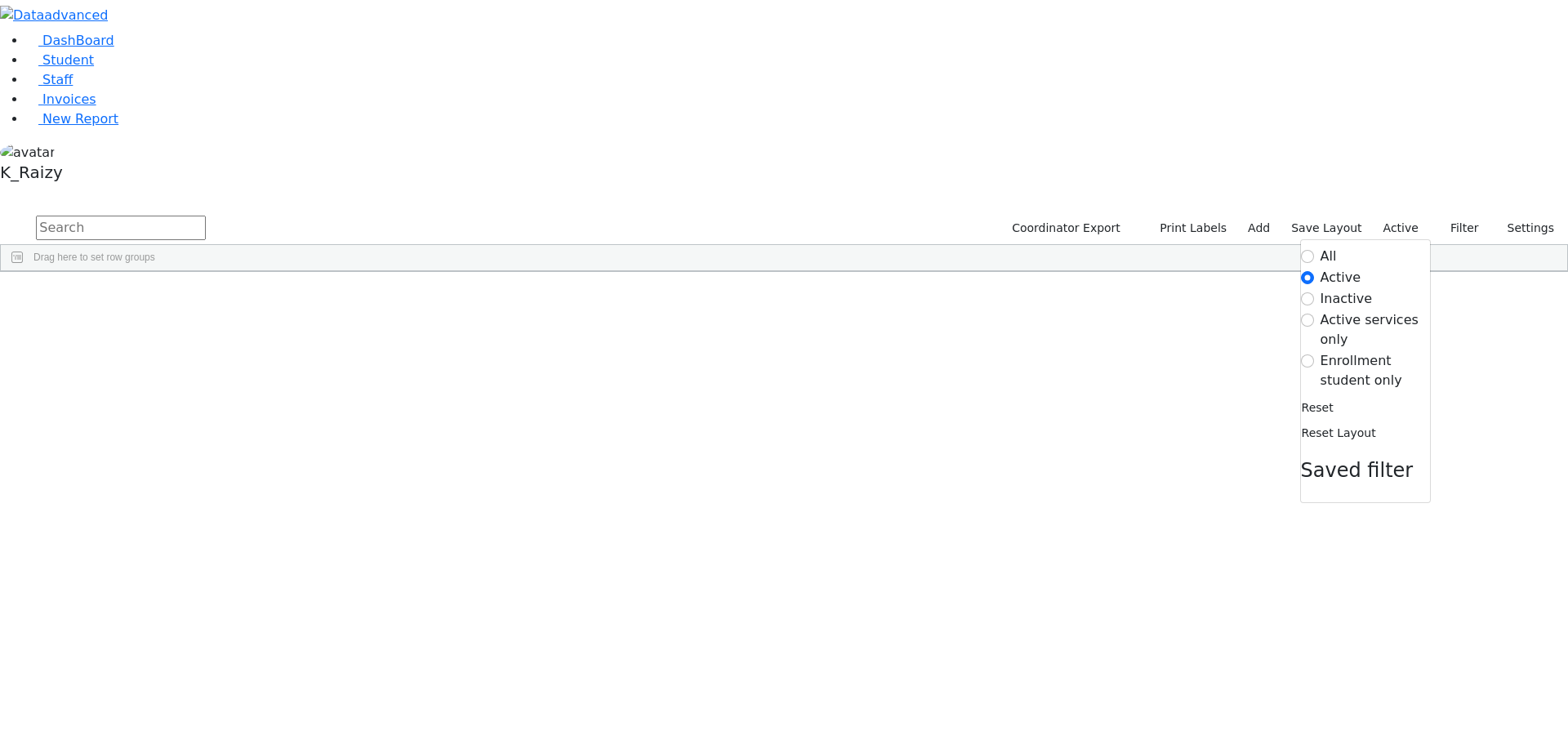
click at [1356, 351] on label "Enrollment student only" at bounding box center [1375, 371] width 109 height 39
click at [1315, 354] on input "Enrollment student only" at bounding box center [1307, 360] width 13 height 13
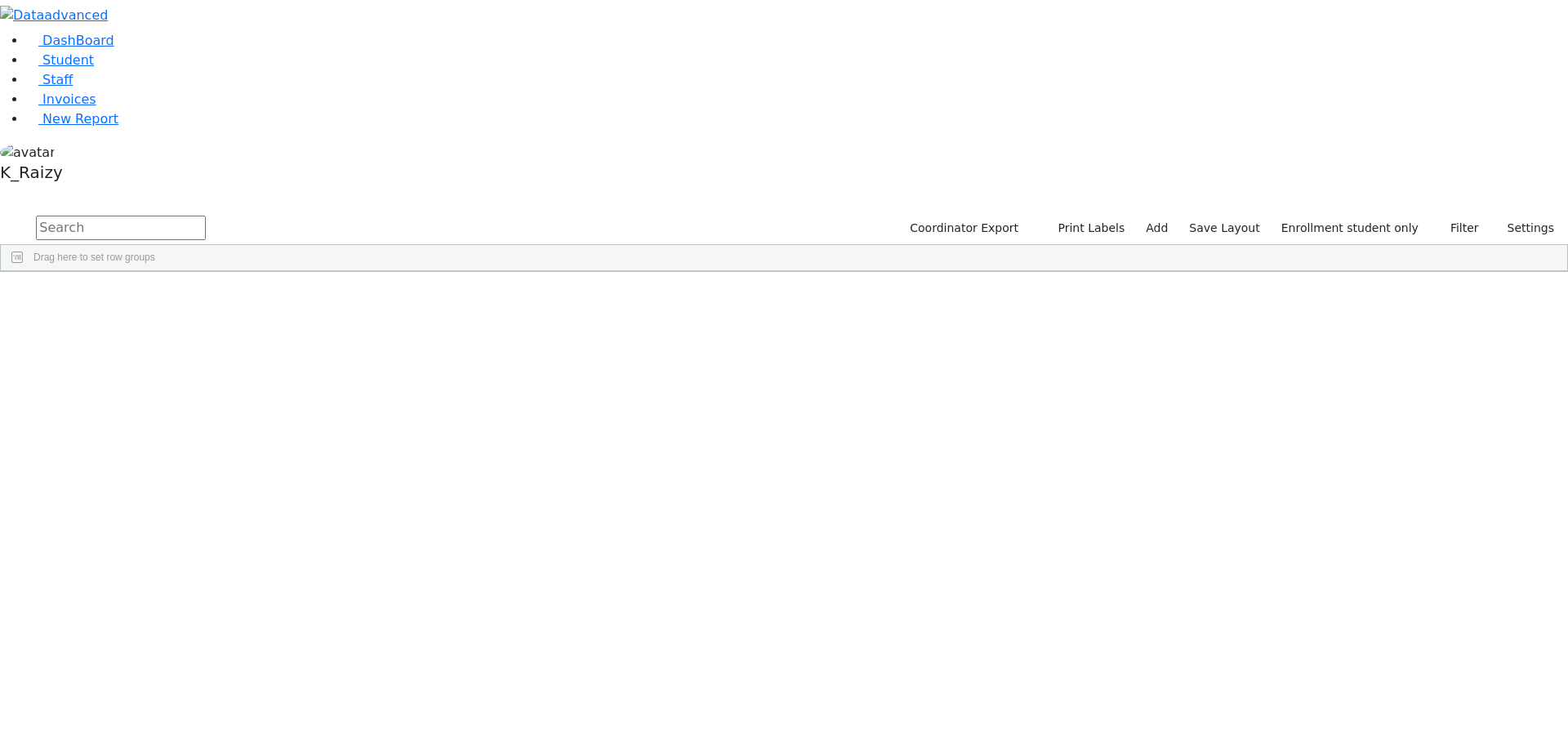
drag, startPoint x: 341, startPoint y: 69, endPoint x: 521, endPoint y: 86, distance: 180.8
click at [206, 215] on input "text" at bounding box center [121, 227] width 170 height 25
type input "ostre"
click at [285, 298] on div "[PERSON_NAME]" at bounding box center [237, 309] width 96 height 23
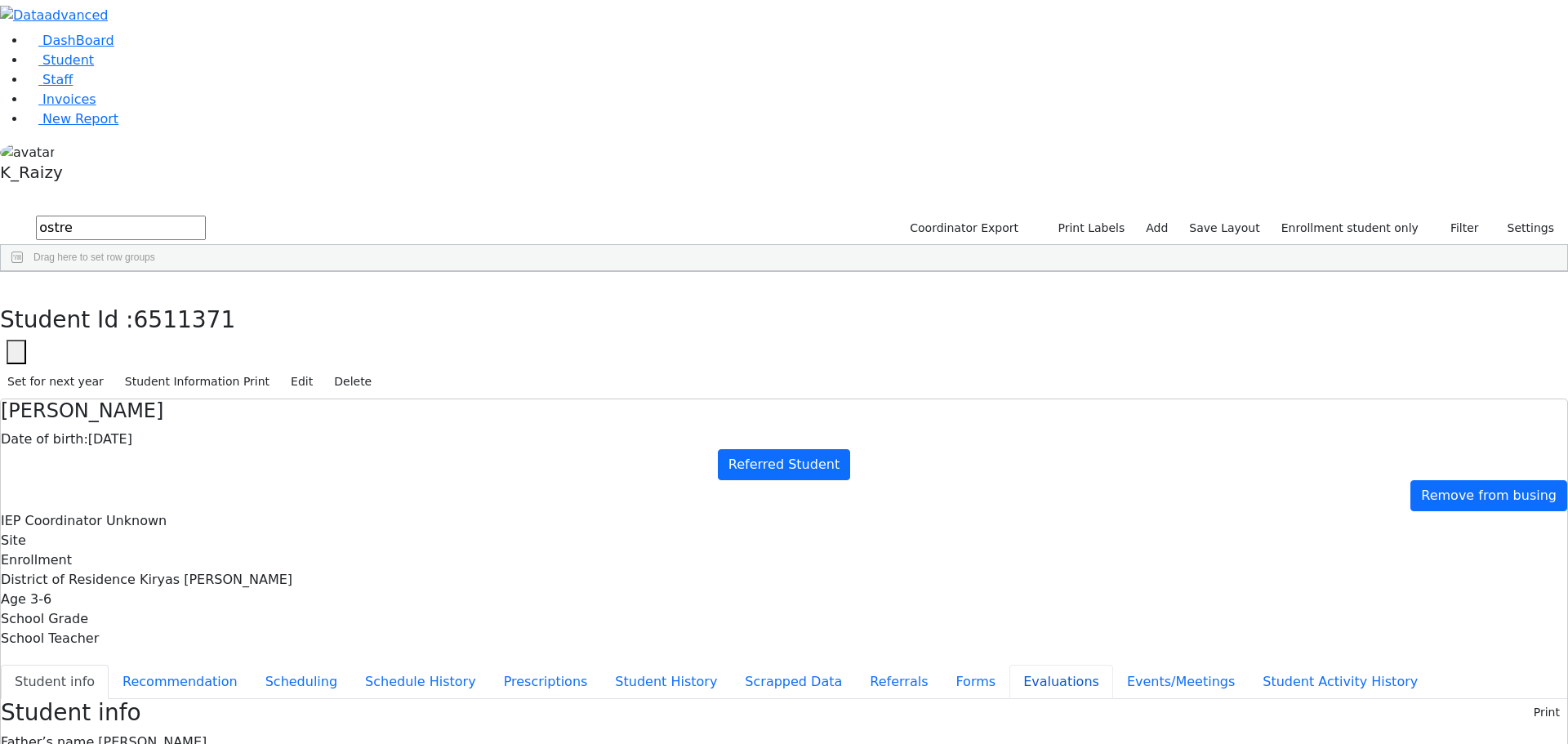
click at [1010, 664] on button "Evaluations" at bounding box center [1061, 681] width 104 height 34
click at [856, 664] on button "Referrals" at bounding box center [899, 681] width 86 height 34
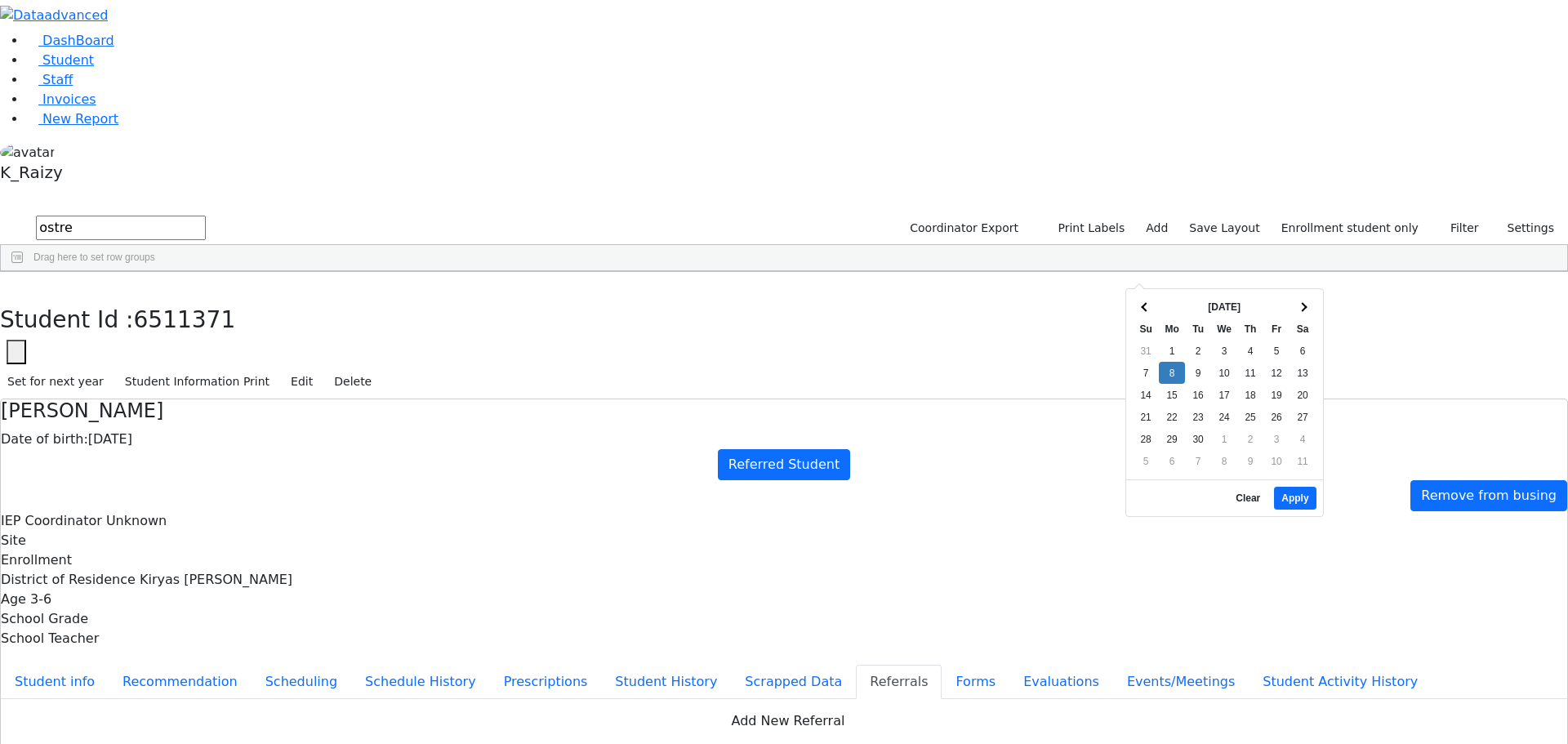
drag, startPoint x: 1221, startPoint y: 269, endPoint x: 1232, endPoint y: 275, distance: 12.5
click at [1304, 488] on button "Apply" at bounding box center [1295, 498] width 42 height 23
type input "09/08/2025"
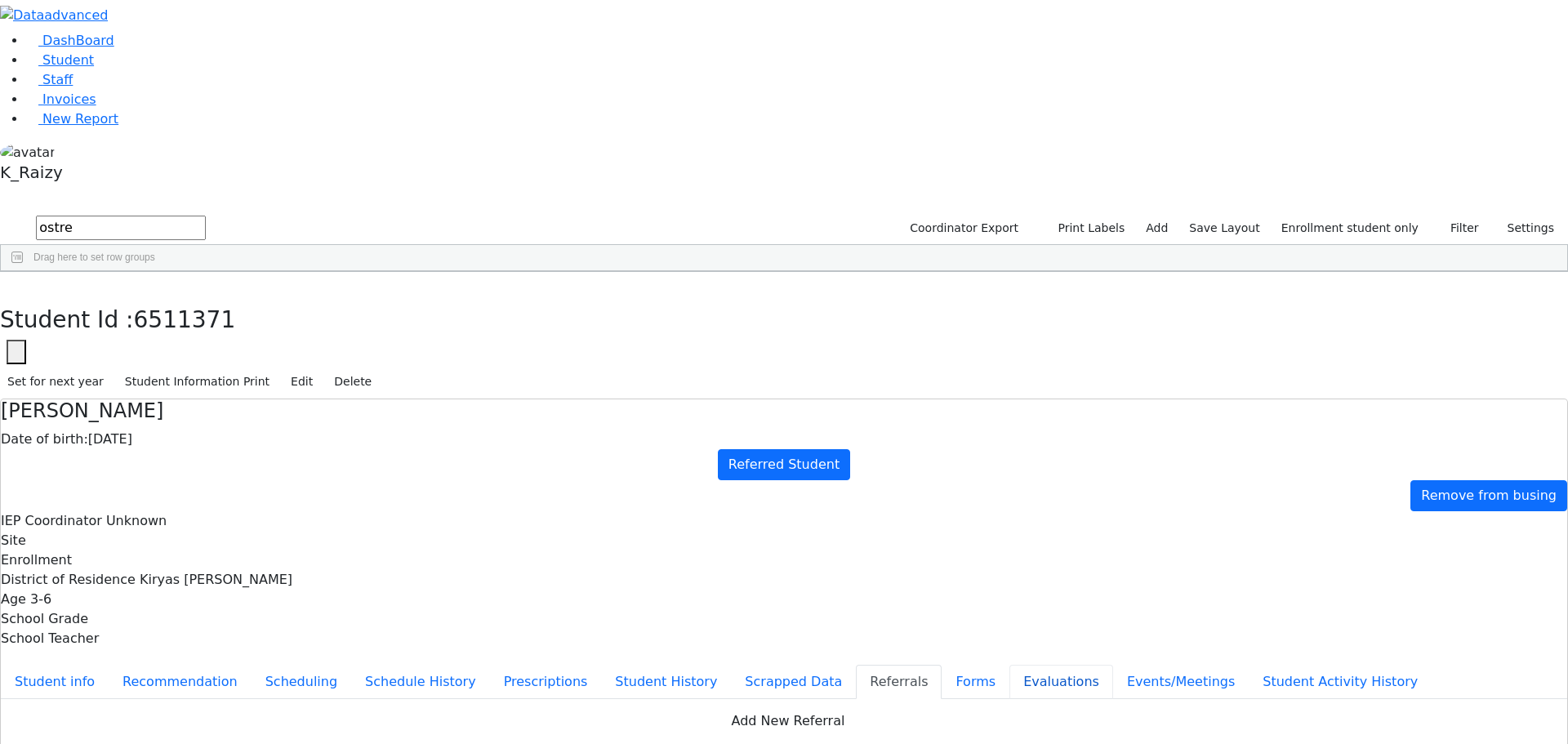
click at [1010, 664] on button "Evaluations" at bounding box center [1061, 681] width 104 height 34
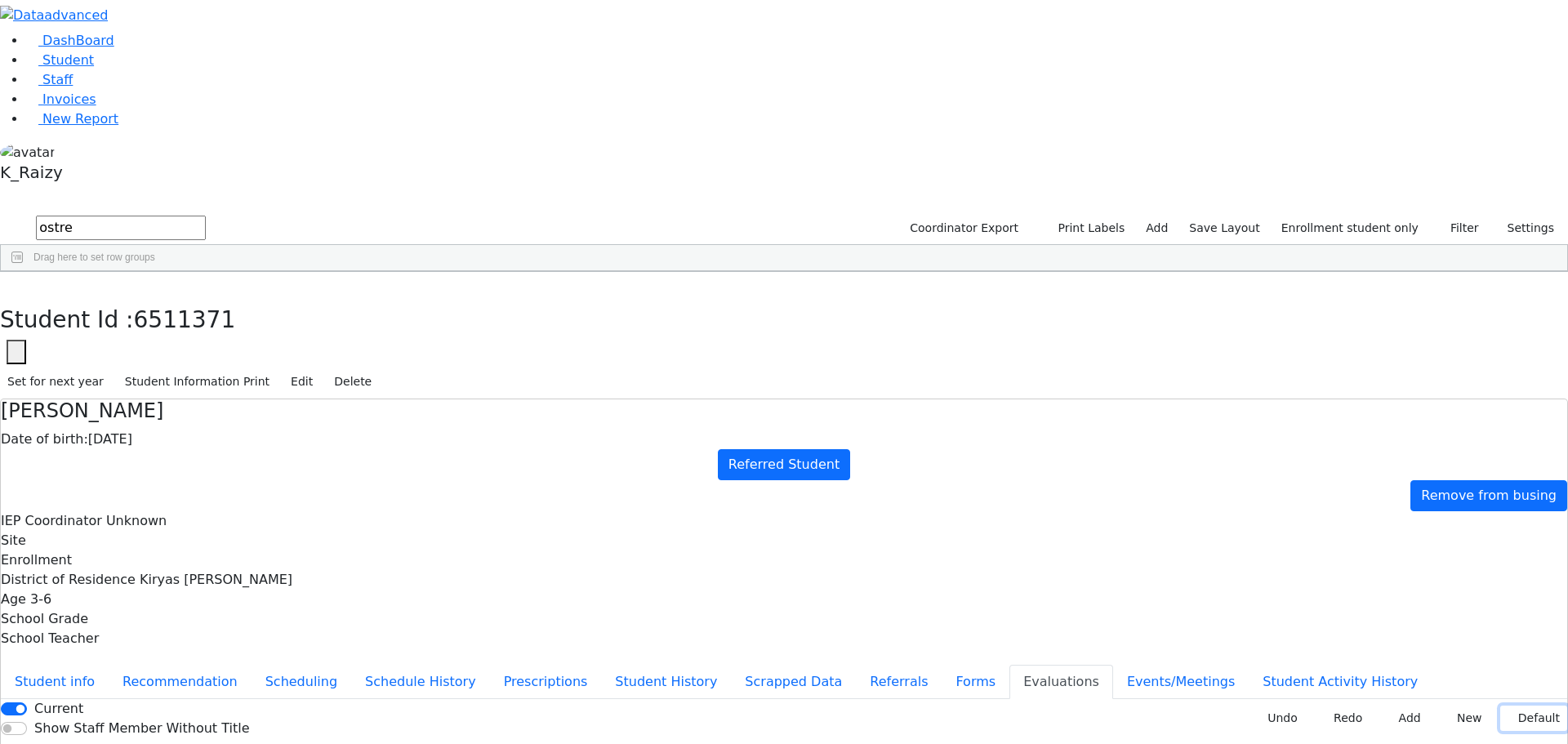
click at [1522, 705] on button "Default" at bounding box center [1534, 717] width 67 height 25
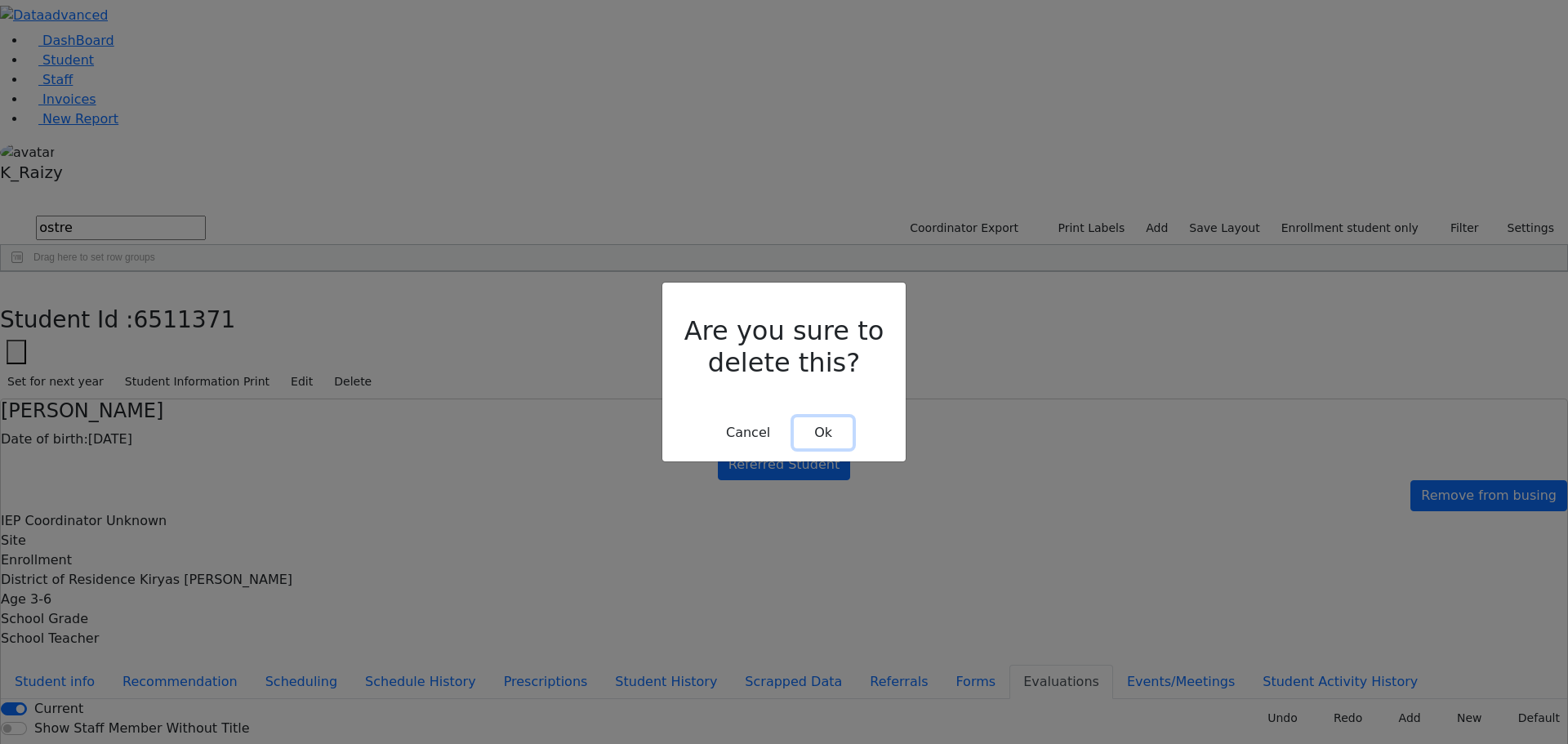
click at [842, 417] on button "Ok" at bounding box center [824, 432] width 58 height 31
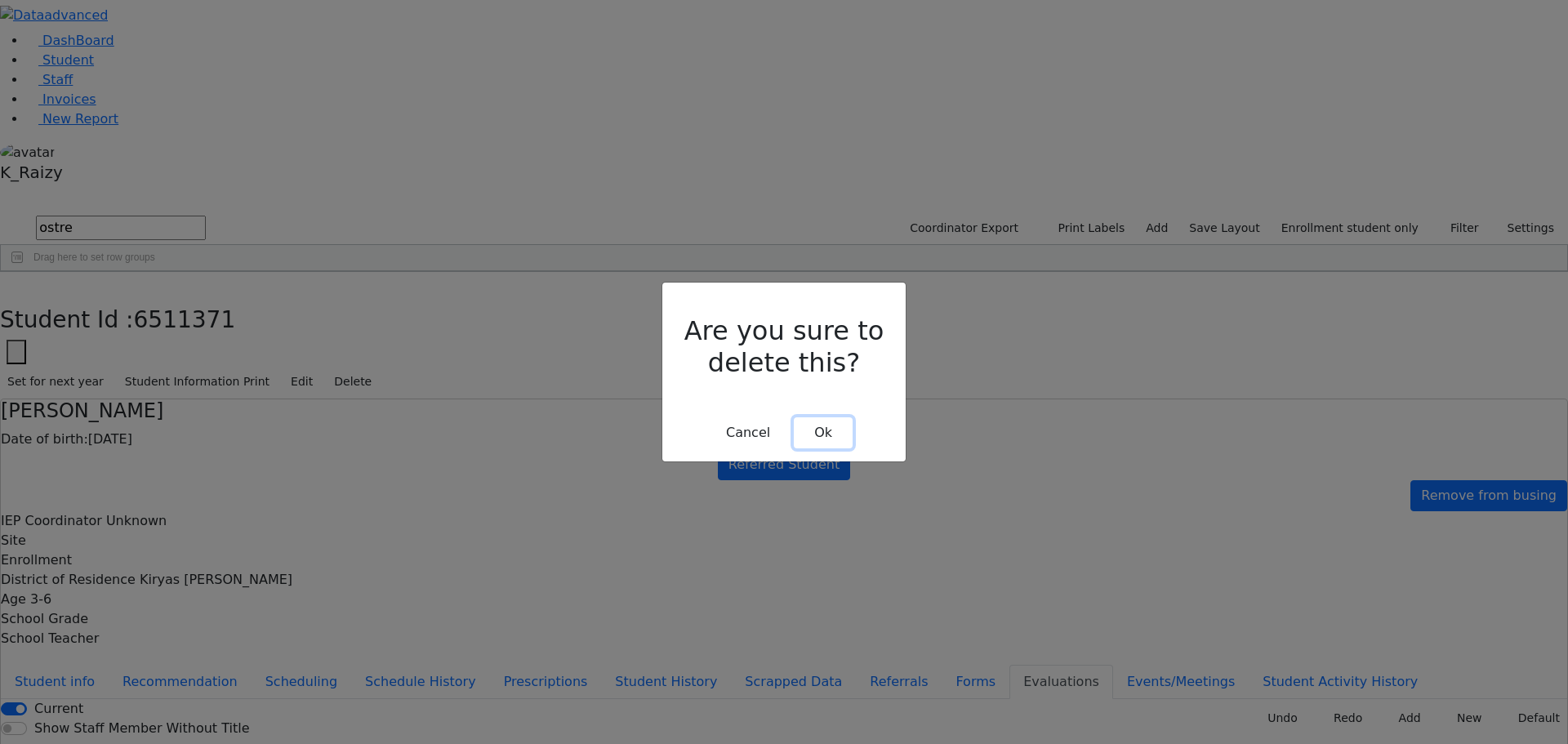
click at [831, 417] on button "Ok" at bounding box center [824, 432] width 58 height 31
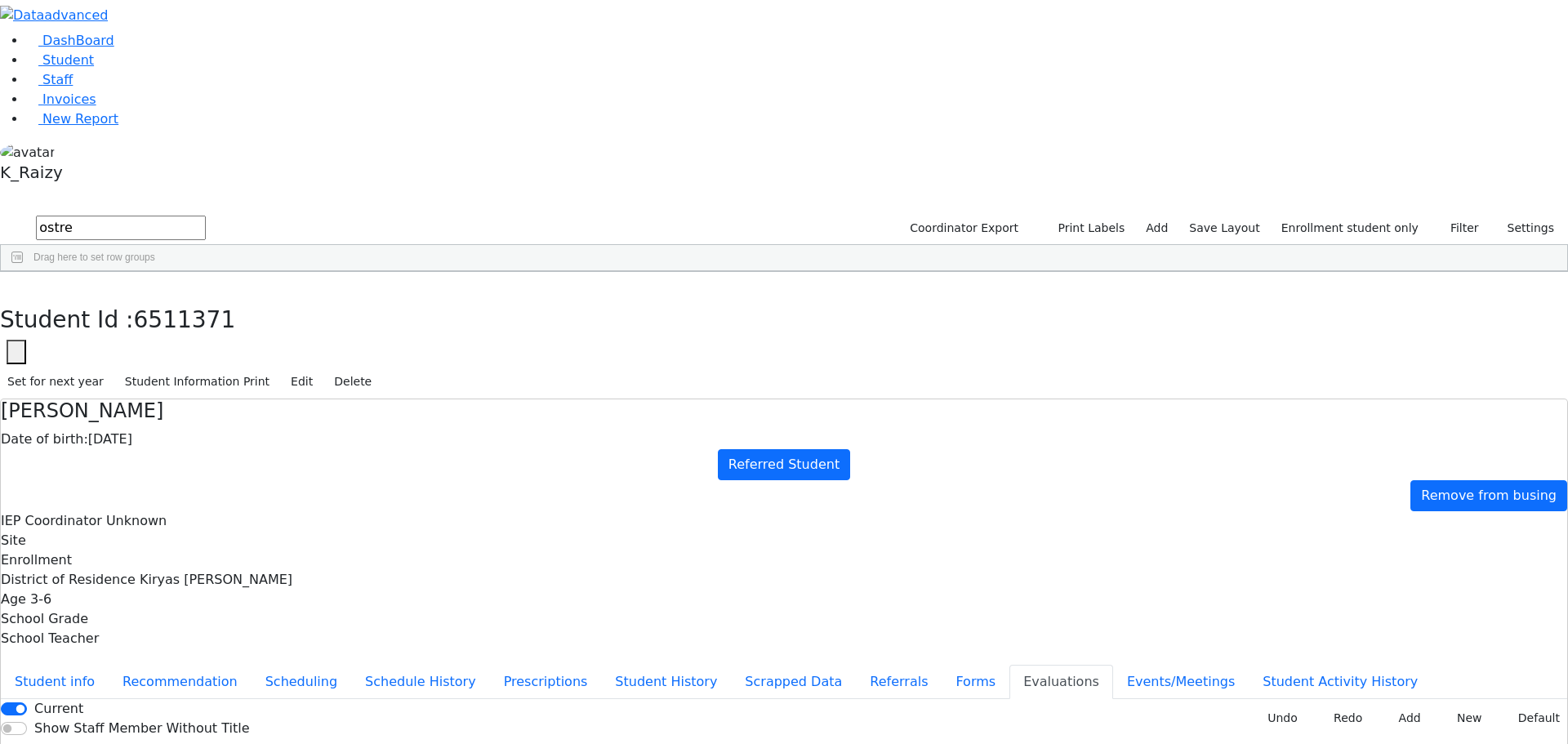
drag, startPoint x: 813, startPoint y: 555, endPoint x: 813, endPoint y: 569, distance: 14.0
click at [1114, 664] on button "Events/Meetings" at bounding box center [1182, 681] width 136 height 34
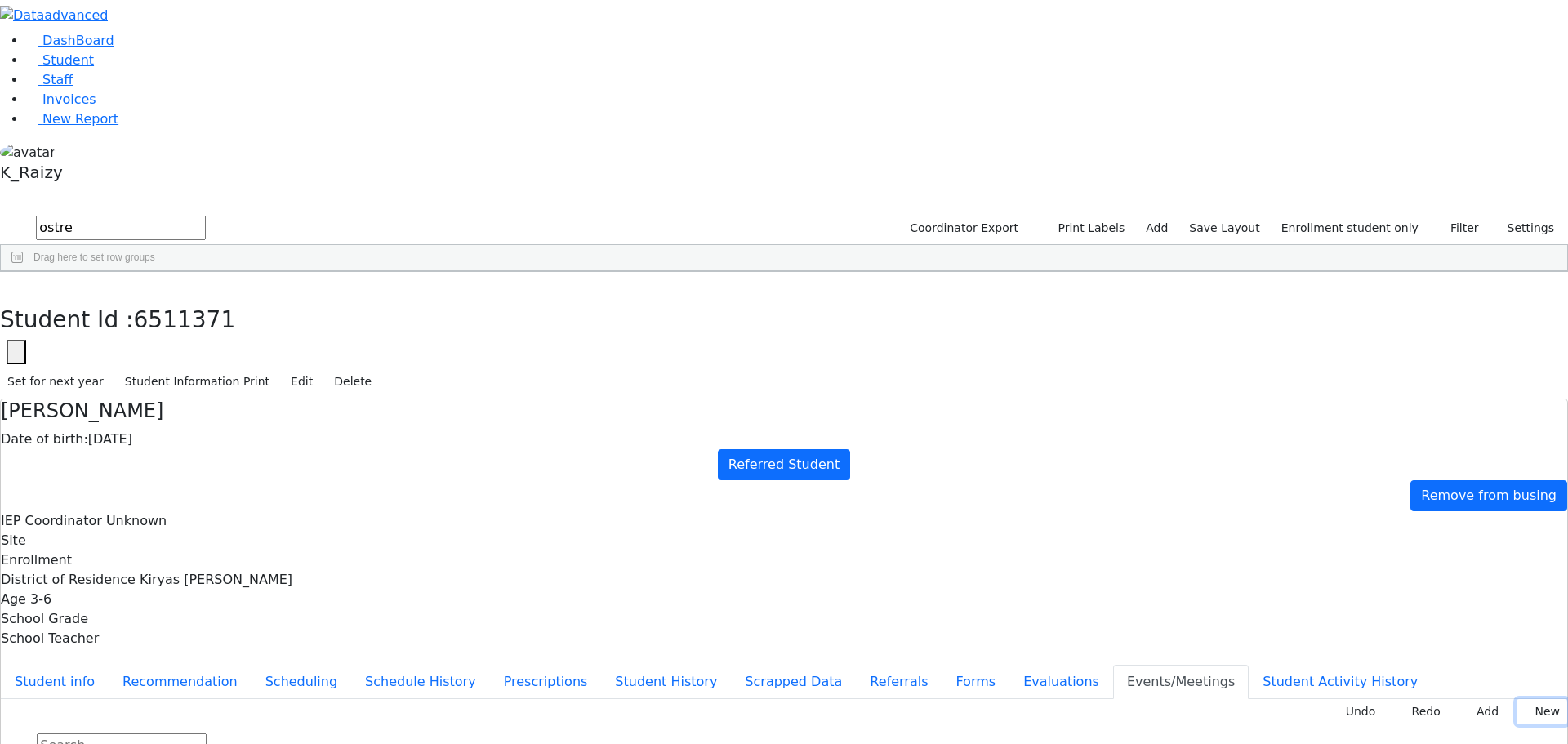
click at [1524, 709] on icon at bounding box center [1528, 712] width 8 height 7
type input "2025-11-04"
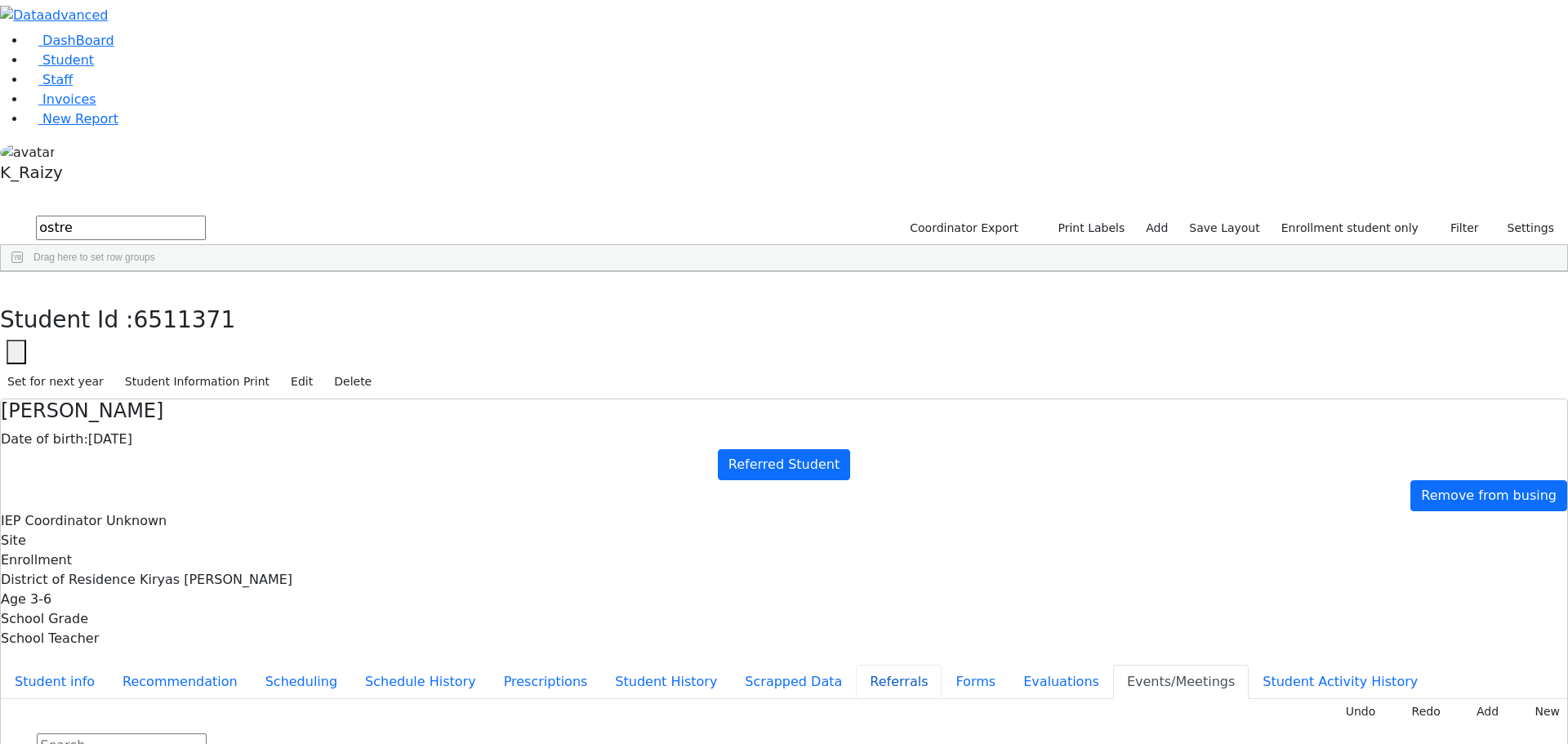
click at [856, 664] on button "Referrals" at bounding box center [899, 681] width 86 height 34
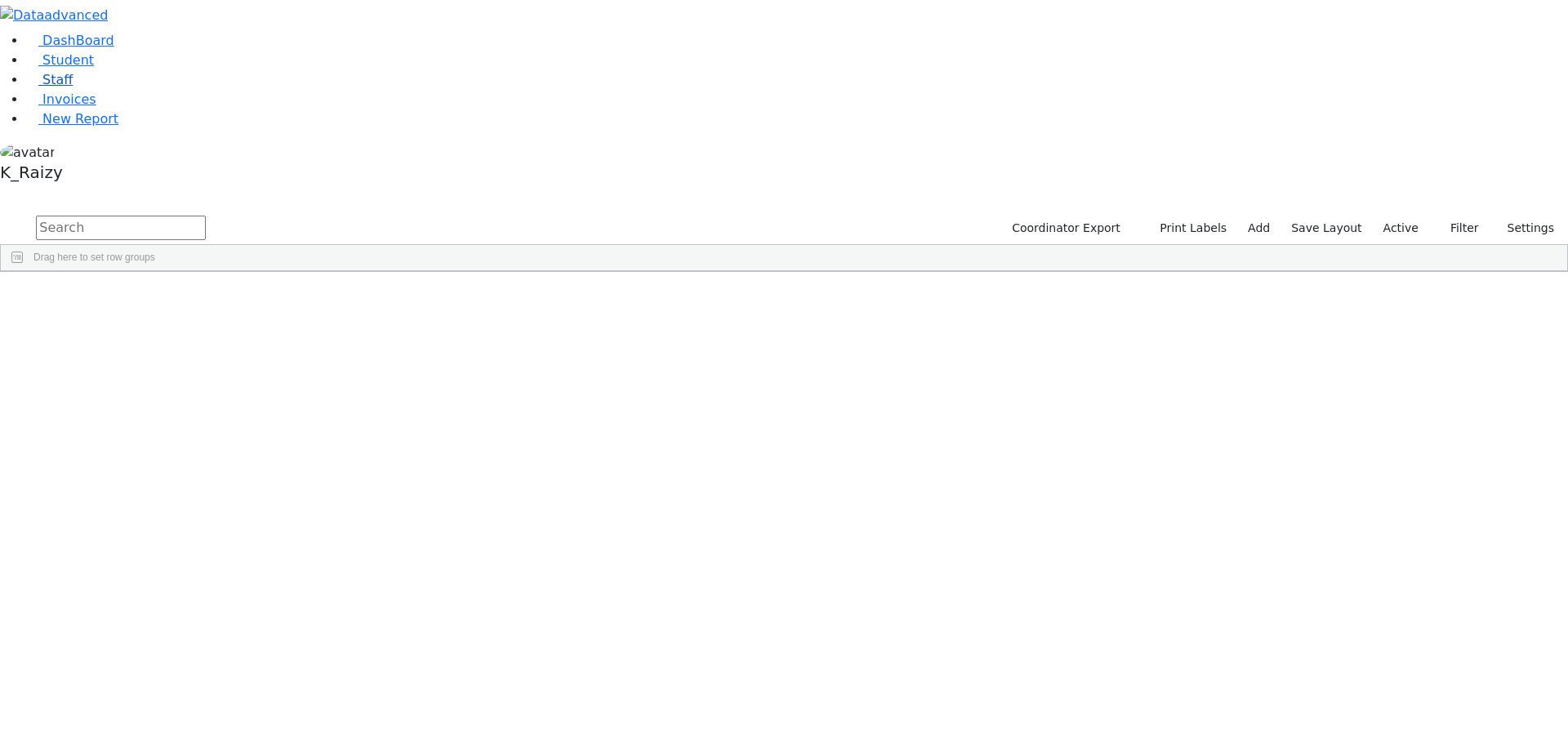
click at [73, 88] on link "Staff" at bounding box center [49, 80] width 46 height 15
click at [206, 215] on input "text" at bounding box center [121, 227] width 170 height 25
type input "neu"
click at [99, 126] on link "New Report" at bounding box center [71, 118] width 92 height 15
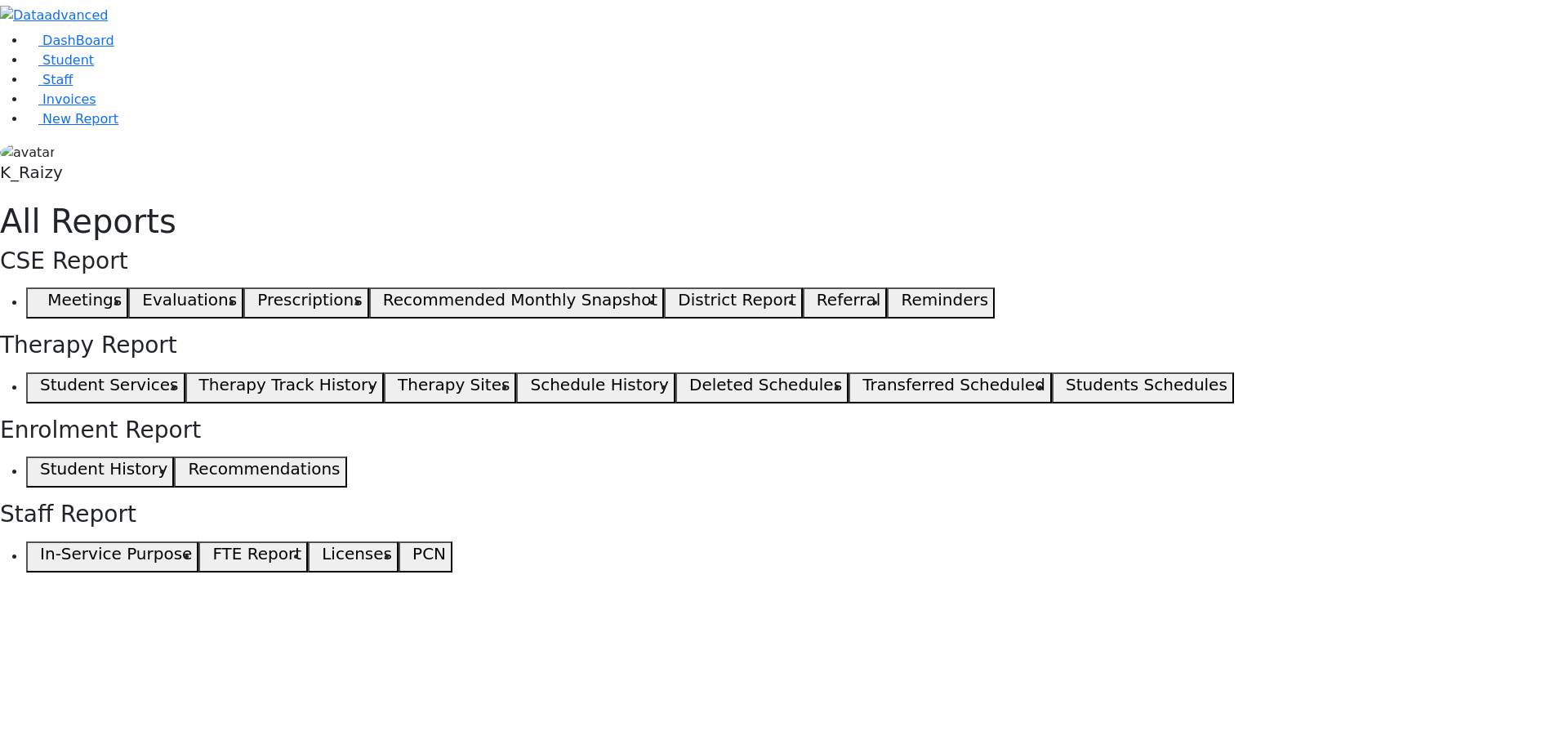
click at [40, 293] on span "button" at bounding box center [36, 303] width 8 height 20
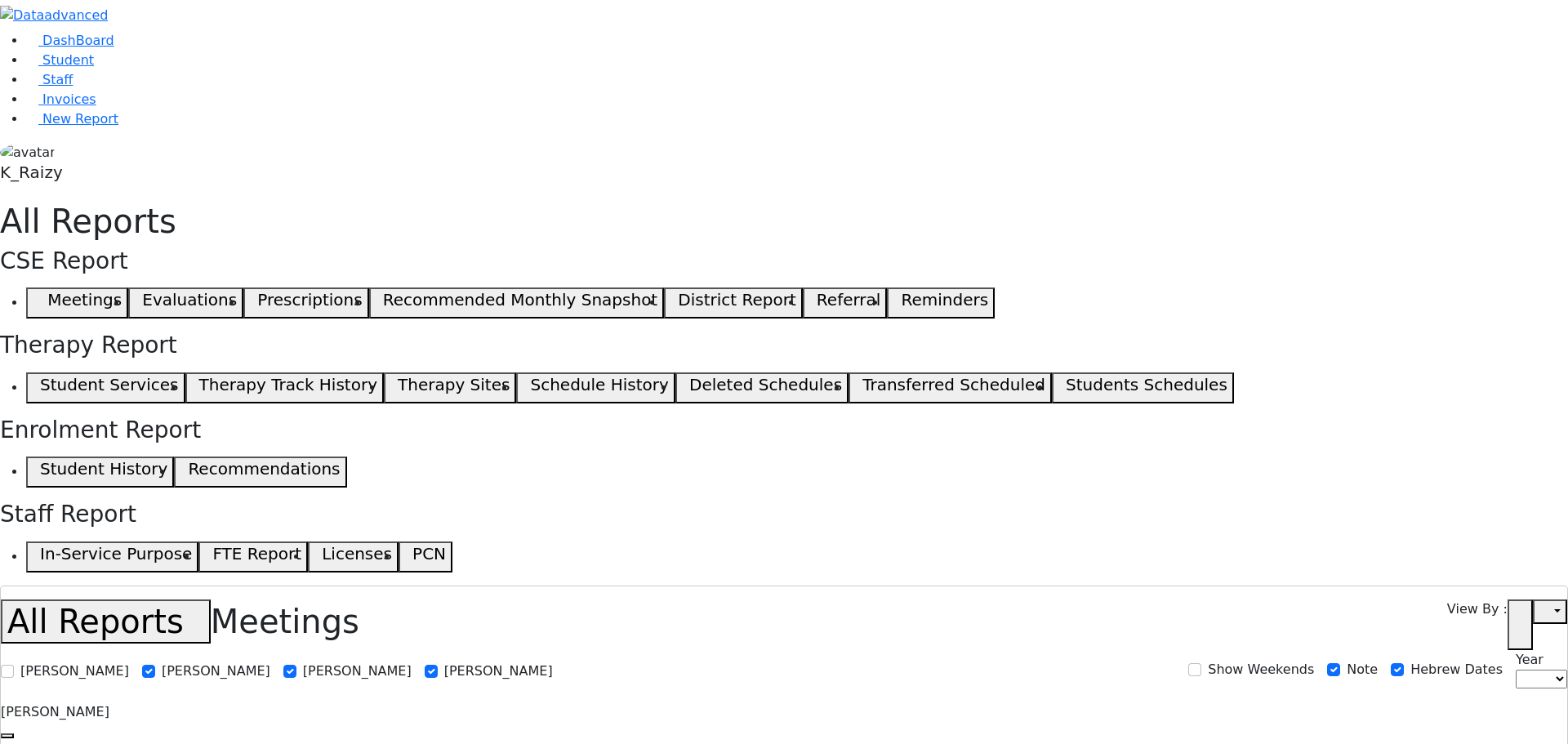
select select
